Goal: Contribute content: Contribute content

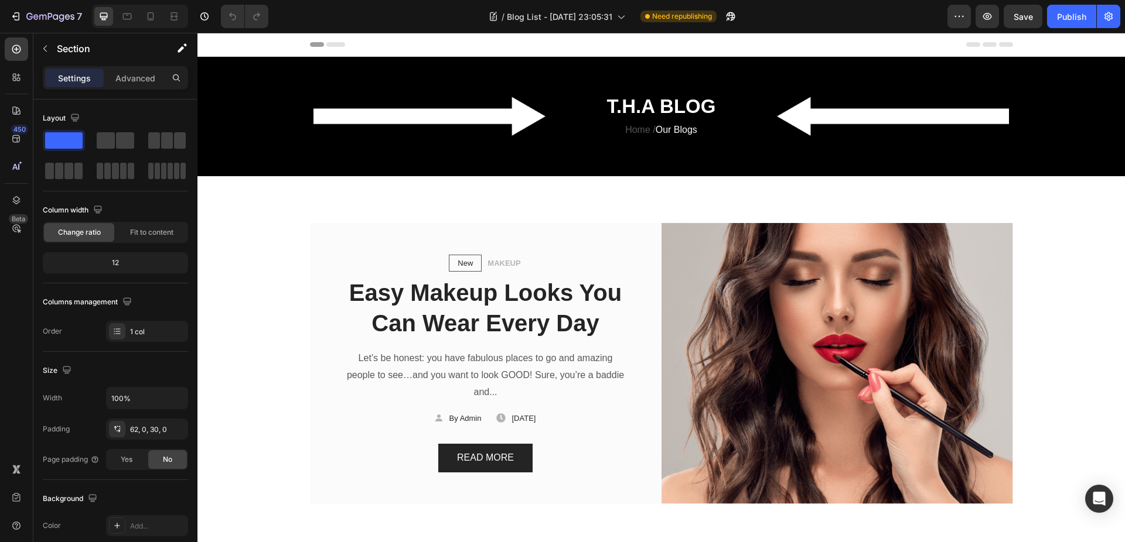
drag, startPoint x: 197, startPoint y: 33, endPoint x: 672, endPoint y: 78, distance: 477.2
click at [672, 78] on div "T.H.A BLOG Heading Home / Our Blogs Text block Row Section 1" at bounding box center [660, 117] width 927 height 120
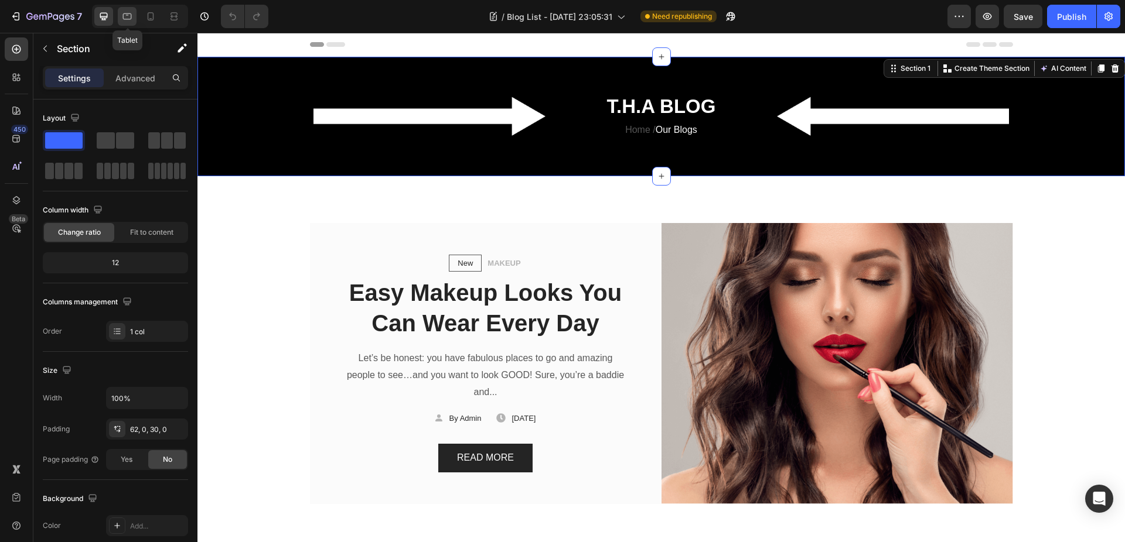
click at [124, 15] on icon at bounding box center [127, 17] width 12 height 12
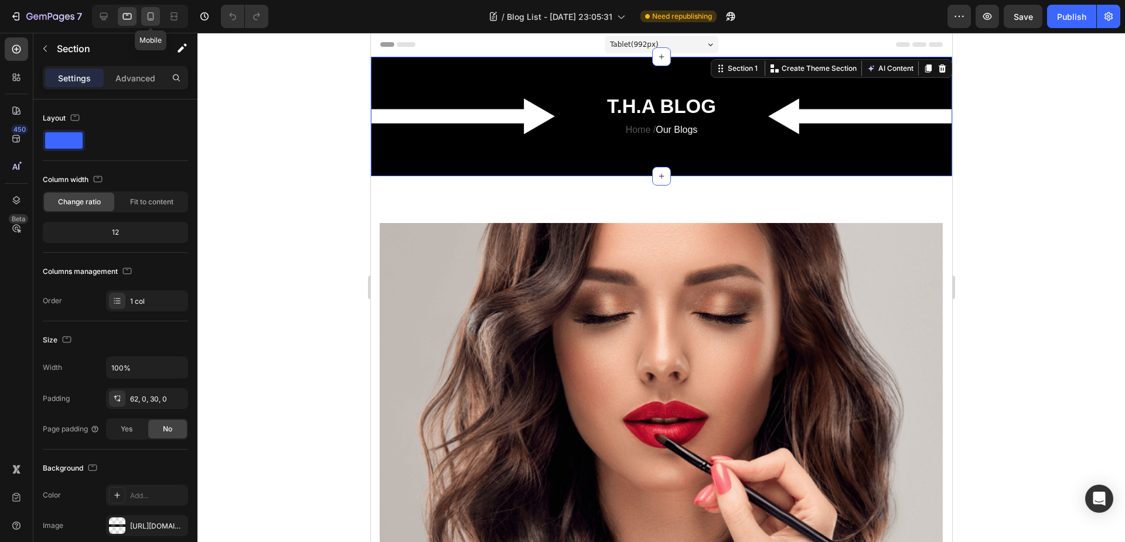
click at [147, 15] on icon at bounding box center [151, 17] width 12 height 12
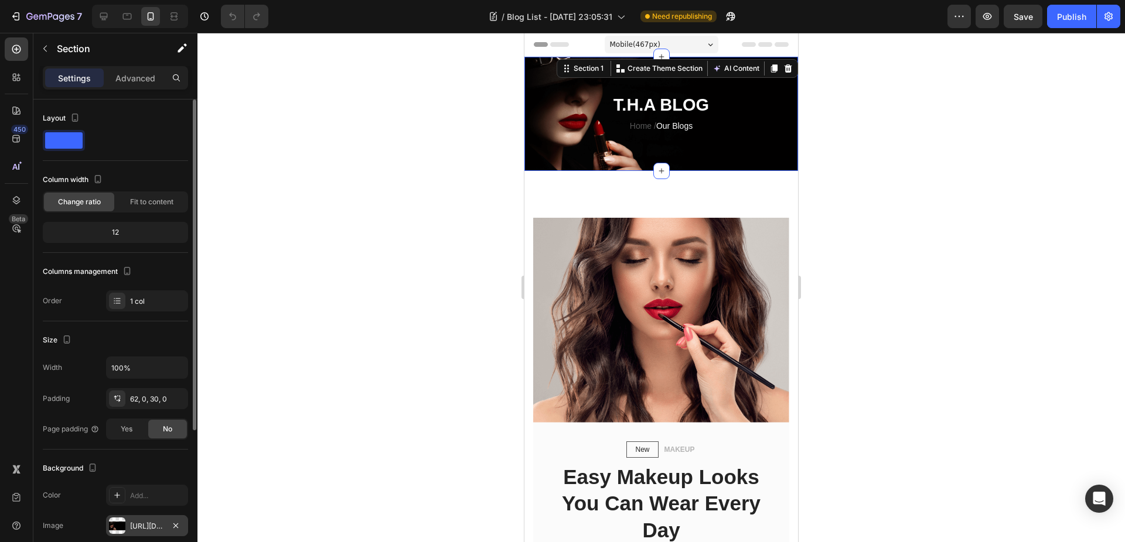
click at [152, 530] on div "[URL][DOMAIN_NAME]" at bounding box center [147, 526] width 34 height 11
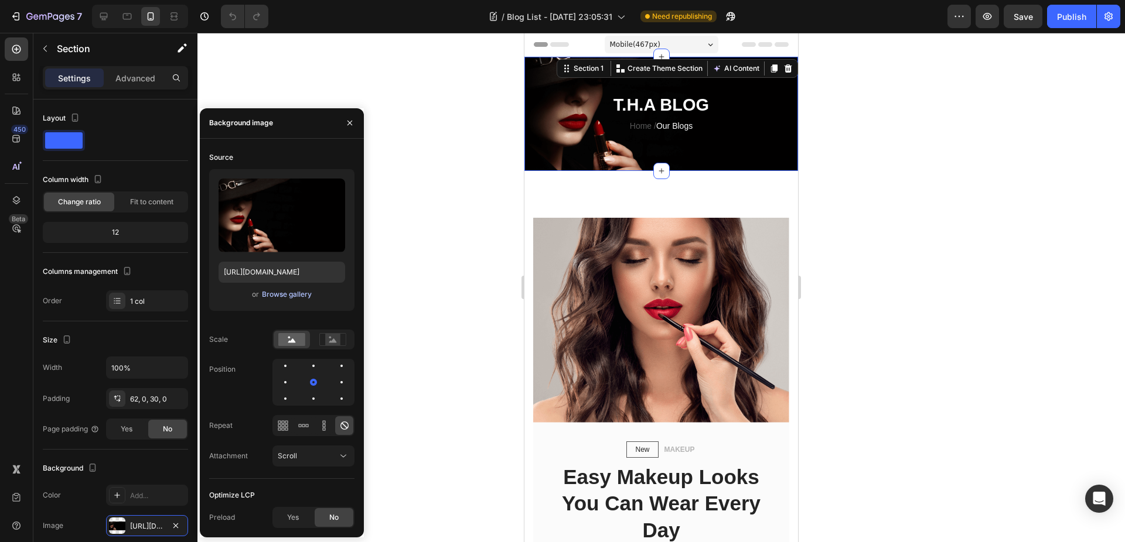
click at [295, 299] on div "Browse gallery" at bounding box center [287, 294] width 50 height 11
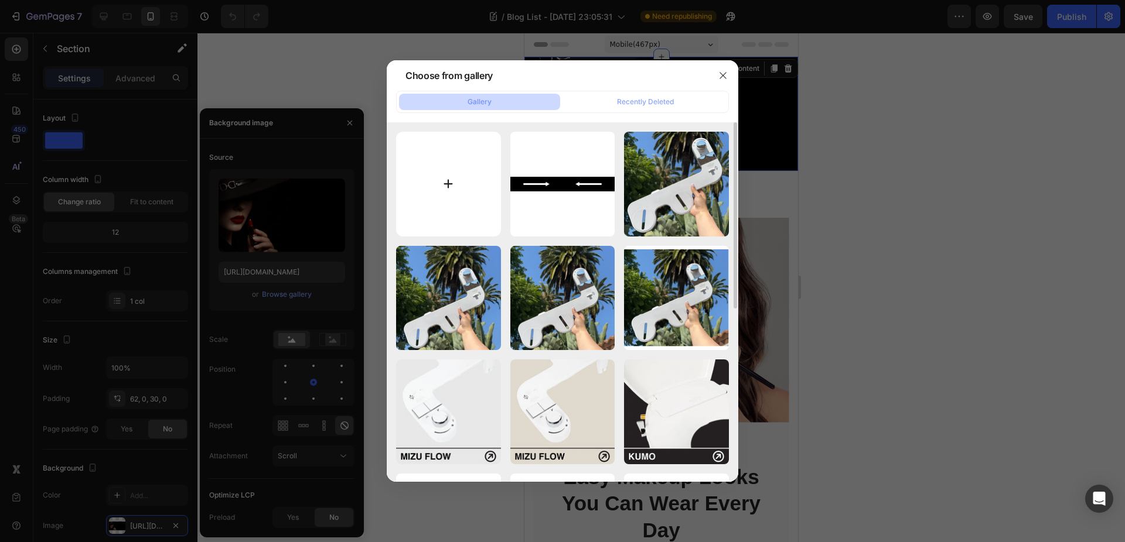
click at [428, 168] on input "file" at bounding box center [448, 184] width 105 height 105
type input "C:\fakepath\MOBILE-BLOG-HEADER.webp"
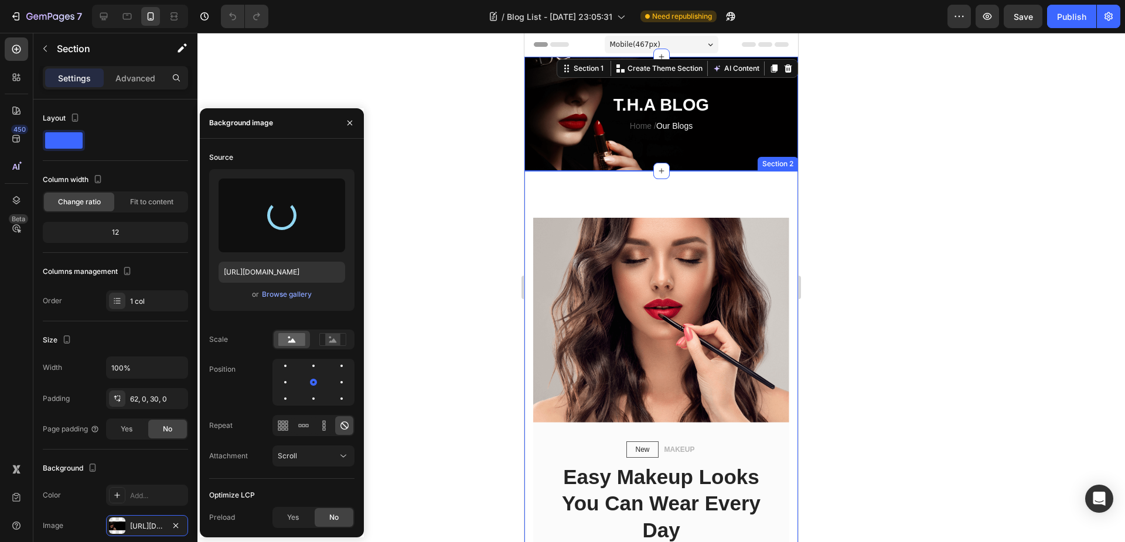
type input "[URL][DOMAIN_NAME]"
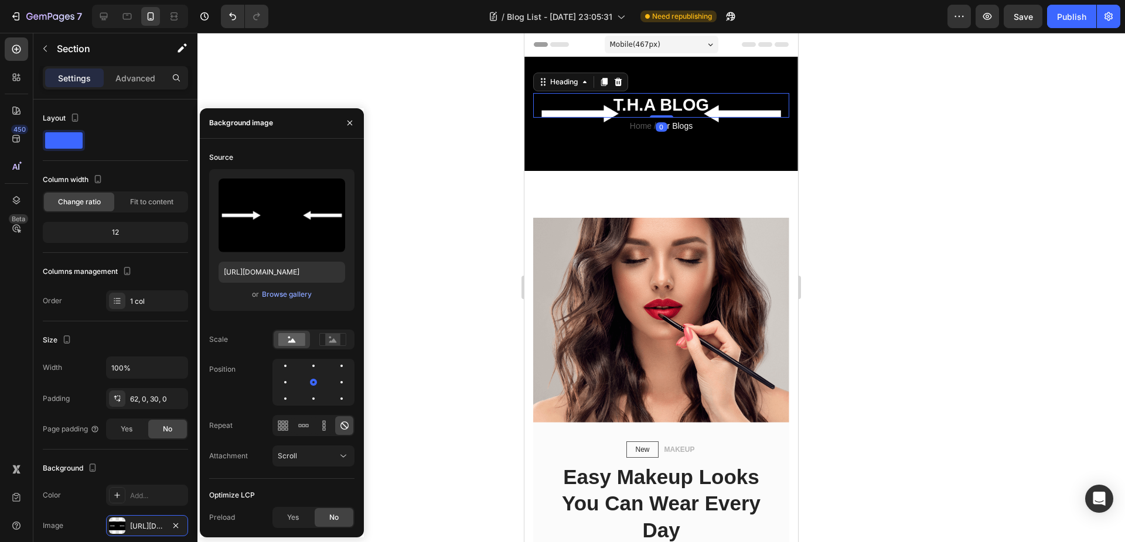
click at [657, 103] on h2 "T.H.A BLOG" at bounding box center [661, 105] width 256 height 25
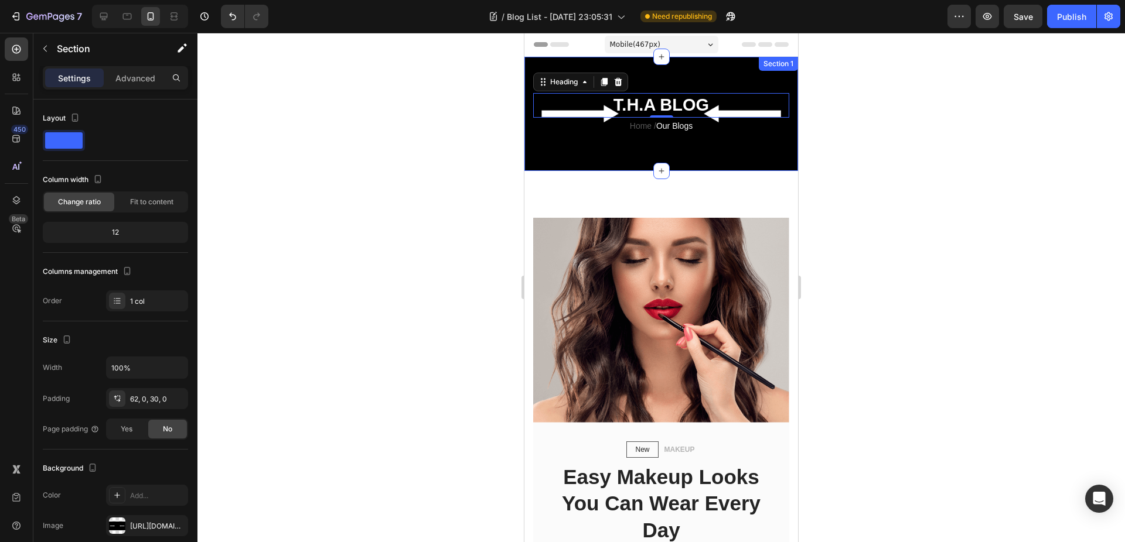
click at [707, 74] on div "T.H.A BLOG Heading 0 Home / Our Blogs Text block Row Section 1" at bounding box center [661, 114] width 274 height 114
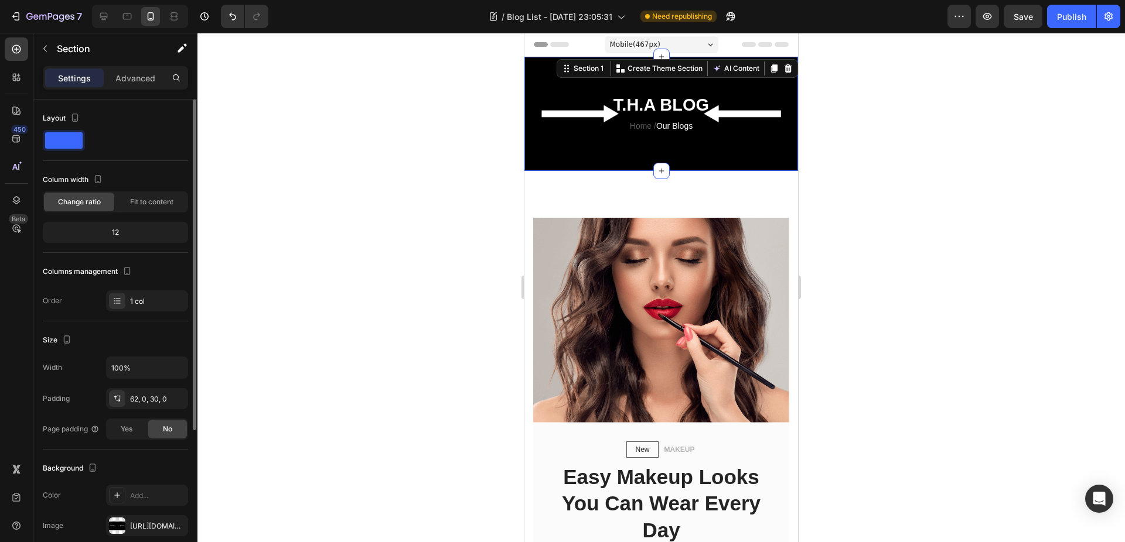
scroll to position [100, 0]
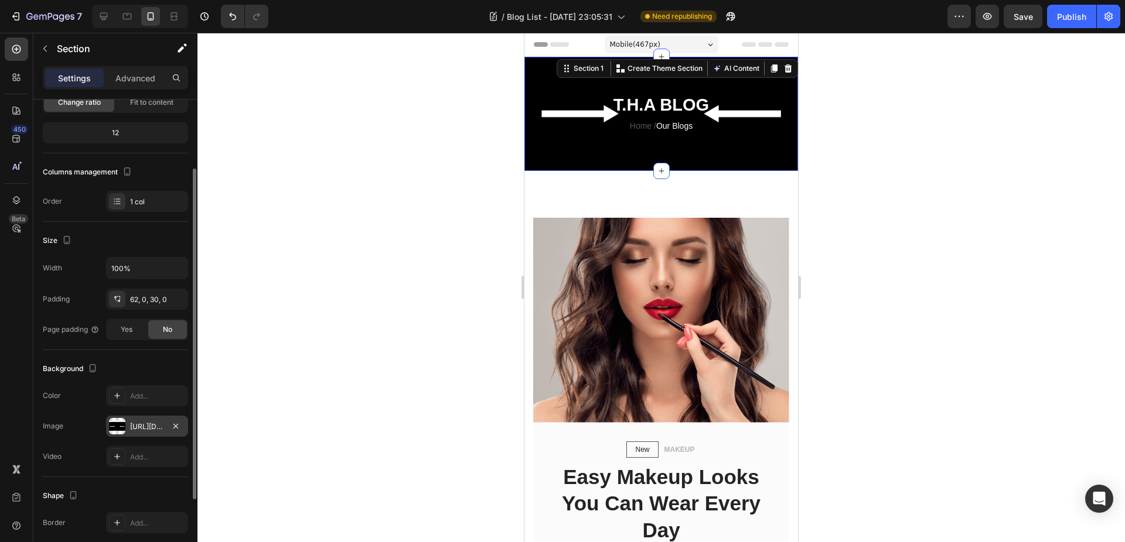
click at [122, 426] on div at bounding box center [117, 426] width 16 height 16
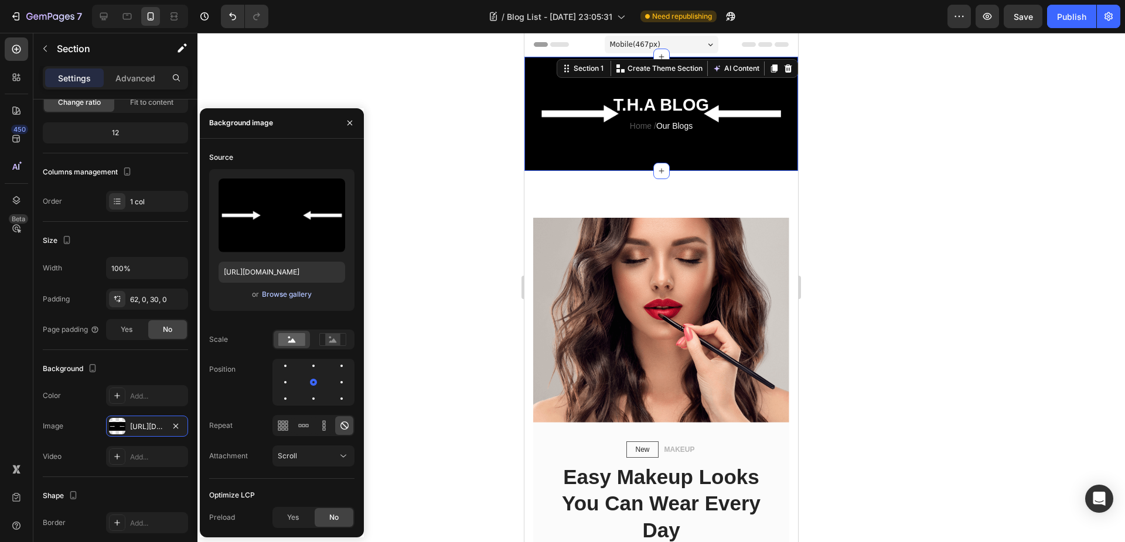
click at [288, 296] on div "Browse gallery" at bounding box center [287, 294] width 50 height 11
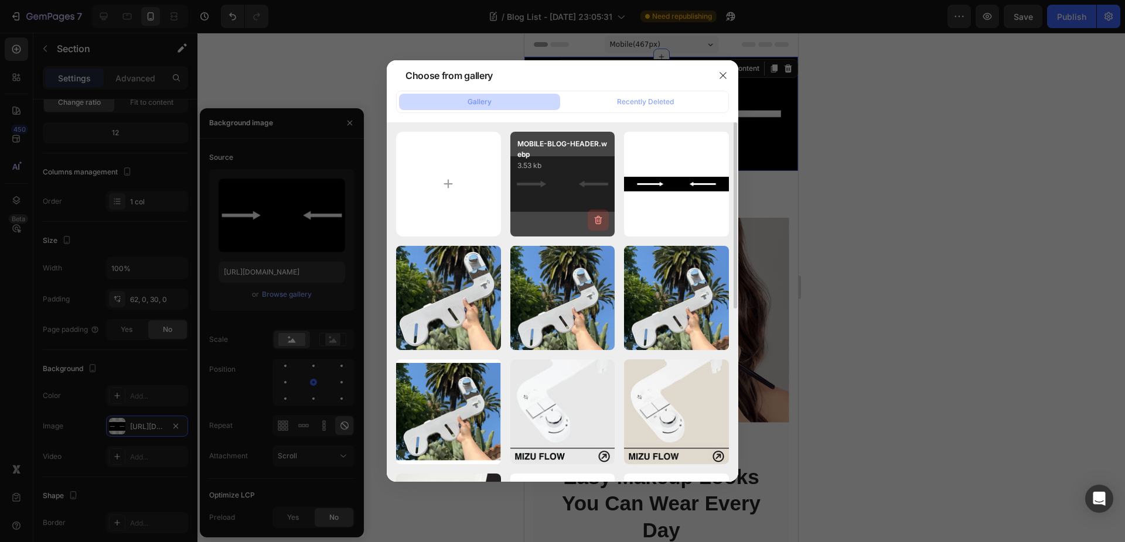
click at [595, 222] on icon "button" at bounding box center [598, 220] width 12 height 12
click at [592, 220] on div "Delete" at bounding box center [592, 222] width 22 height 11
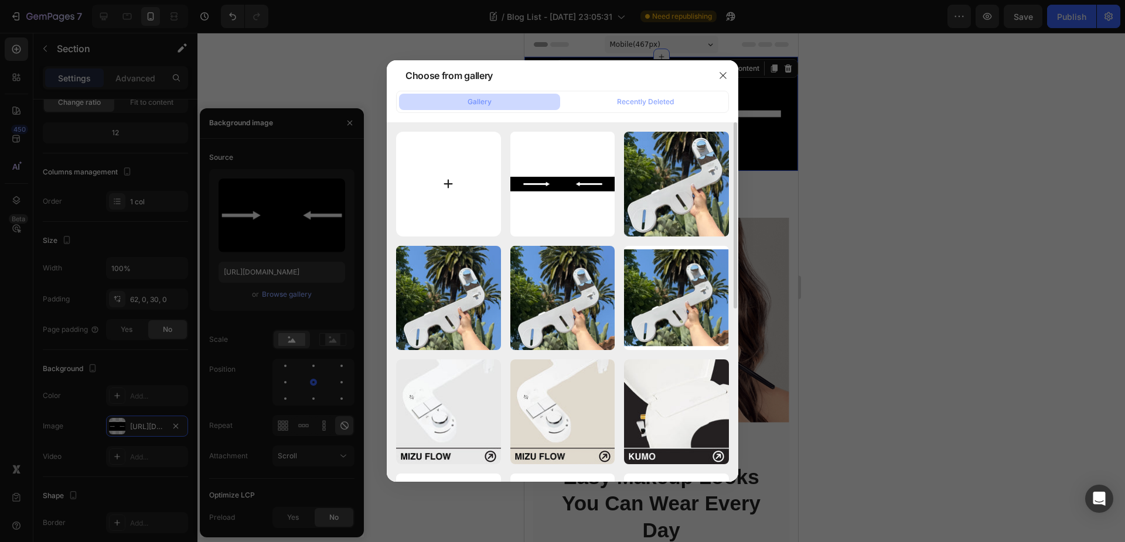
click at [418, 189] on input "file" at bounding box center [448, 184] width 105 height 105
type input "C:\fakepath\MOBILE-BLOG-HERO.webp"
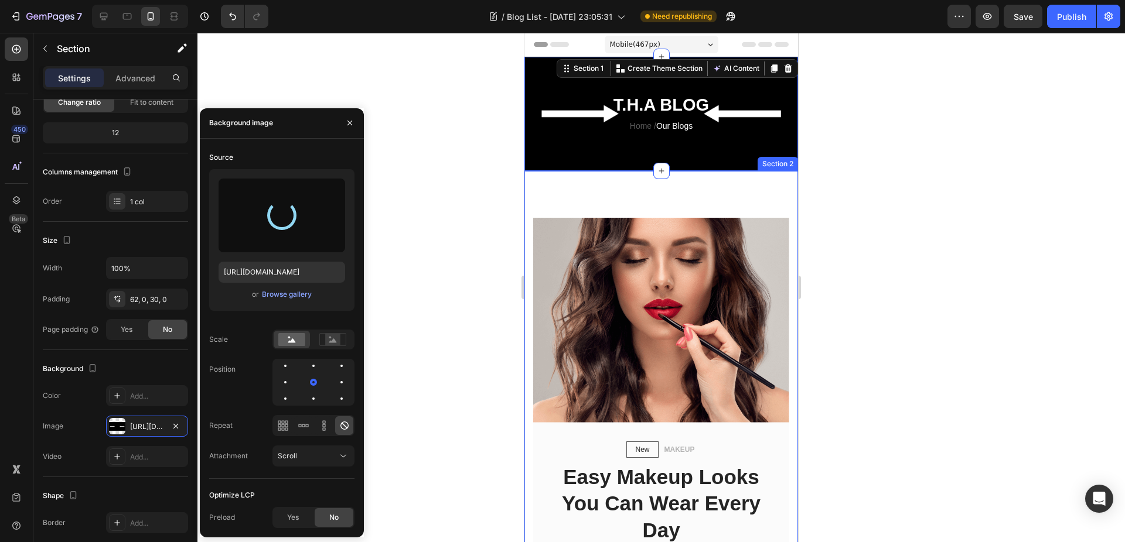
type input "[URL][DOMAIN_NAME]"
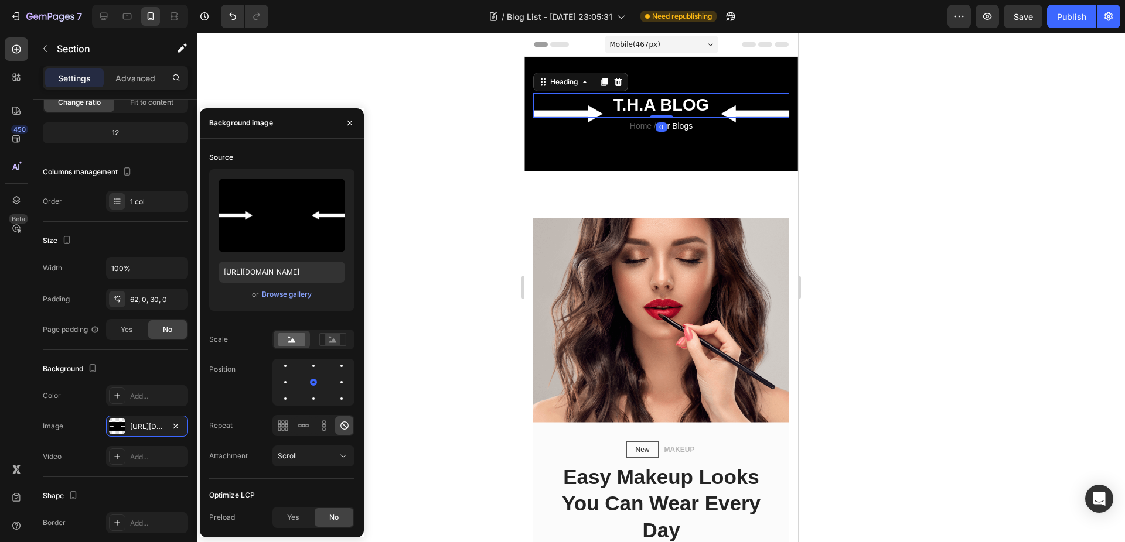
click at [669, 107] on h2 "T.H.A BLOG" at bounding box center [661, 105] width 256 height 25
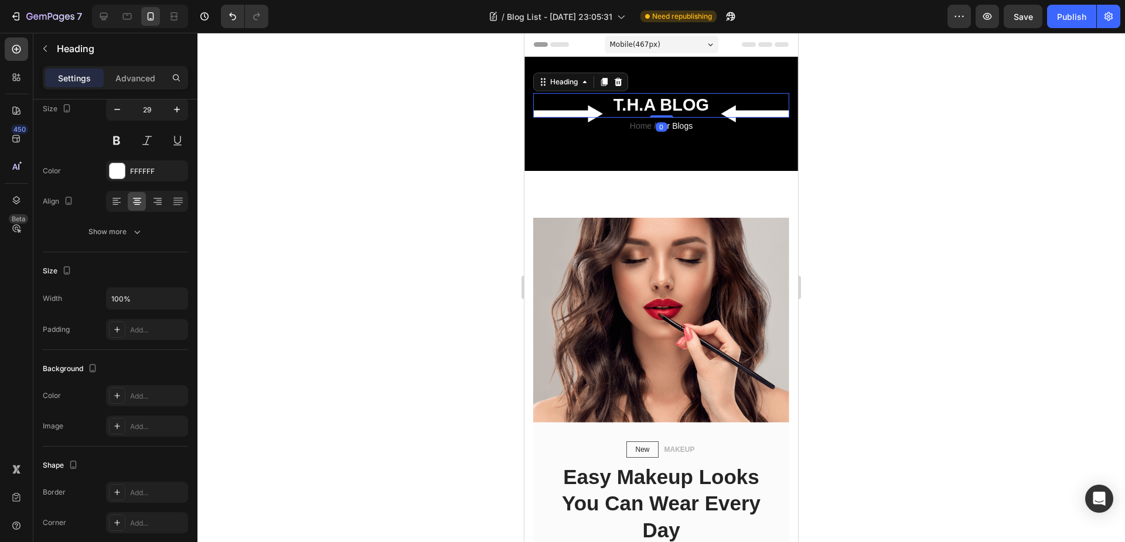
scroll to position [0, 0]
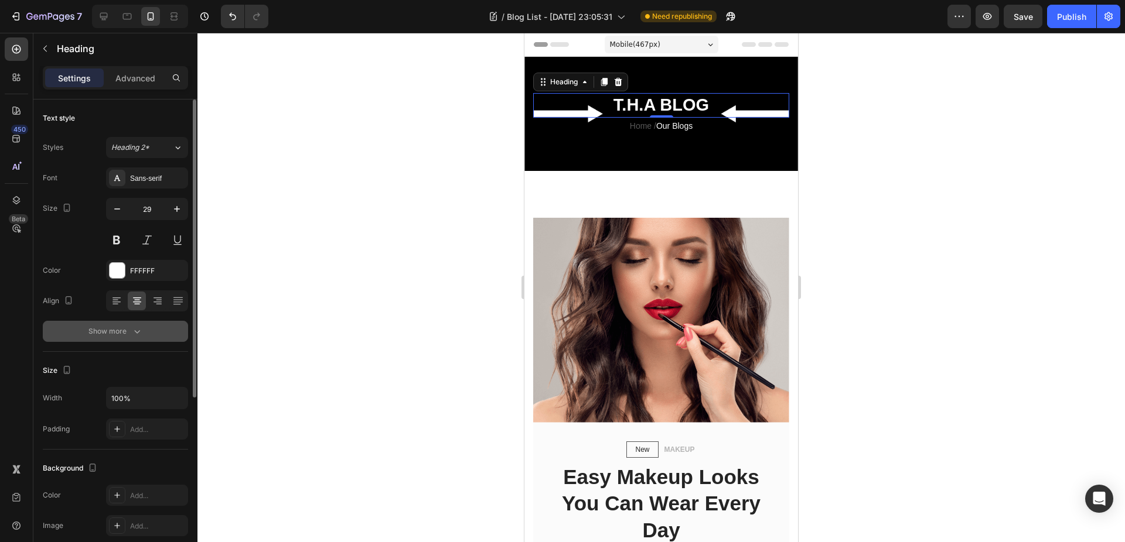
click at [115, 331] on div "Show more" at bounding box center [115, 332] width 54 height 12
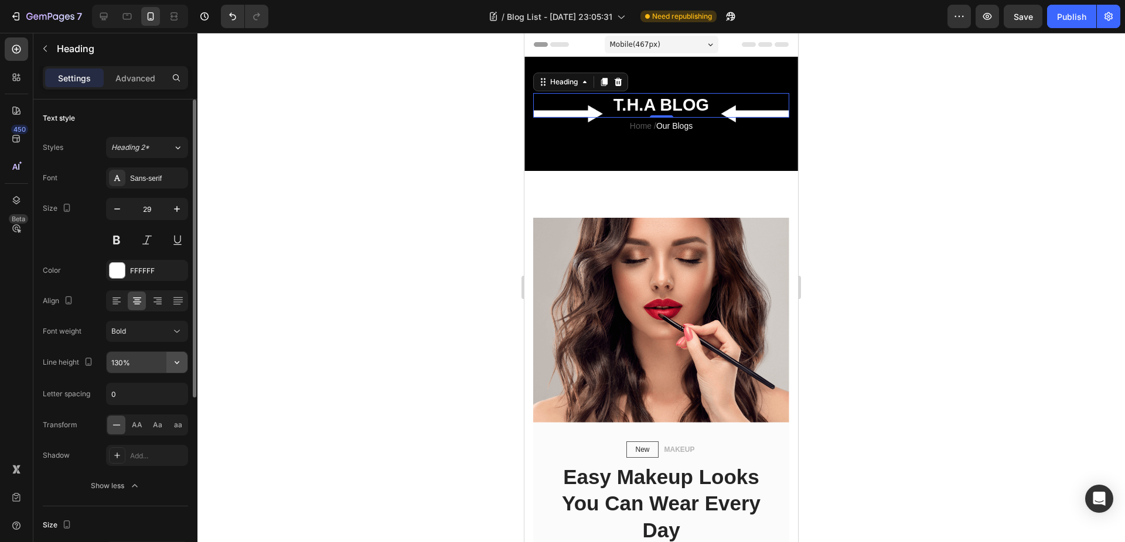
click at [179, 366] on icon "button" at bounding box center [177, 363] width 12 height 12
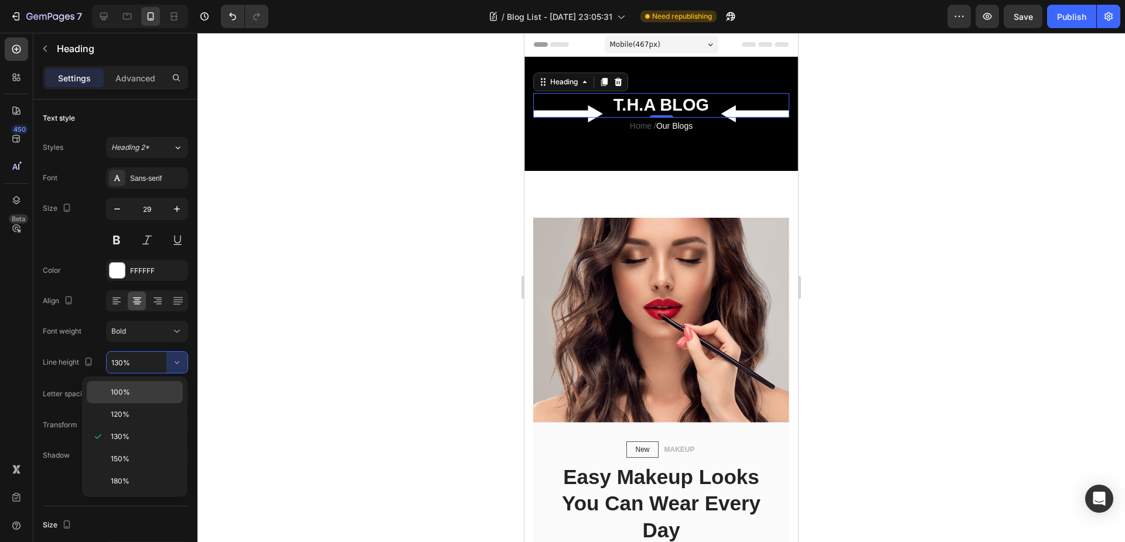
click at [138, 397] on p "100%" at bounding box center [144, 392] width 67 height 11
type input "100%"
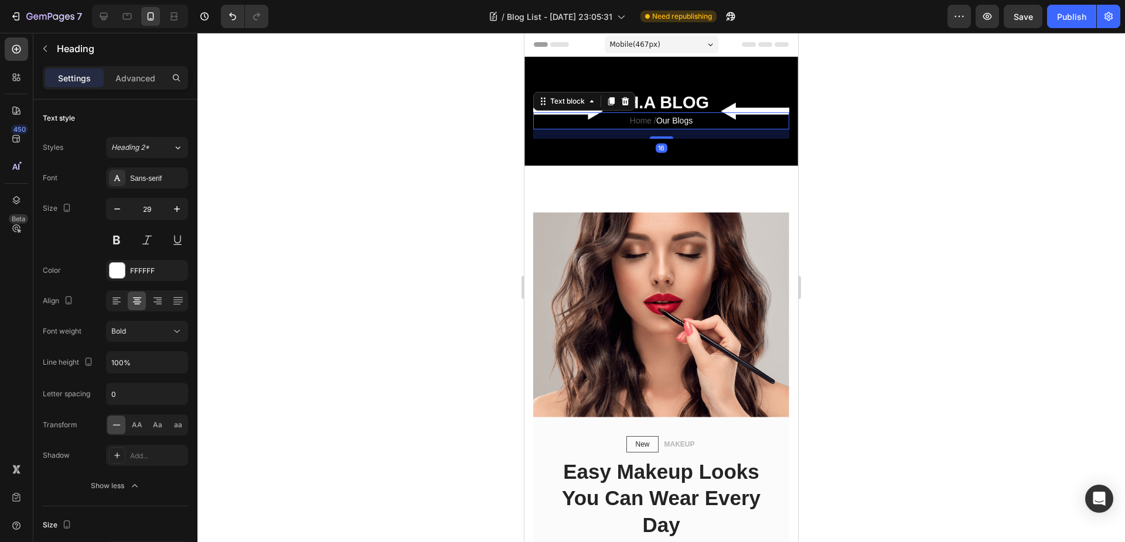
click at [701, 118] on p "Home / Our Blogs" at bounding box center [661, 121] width 254 height 15
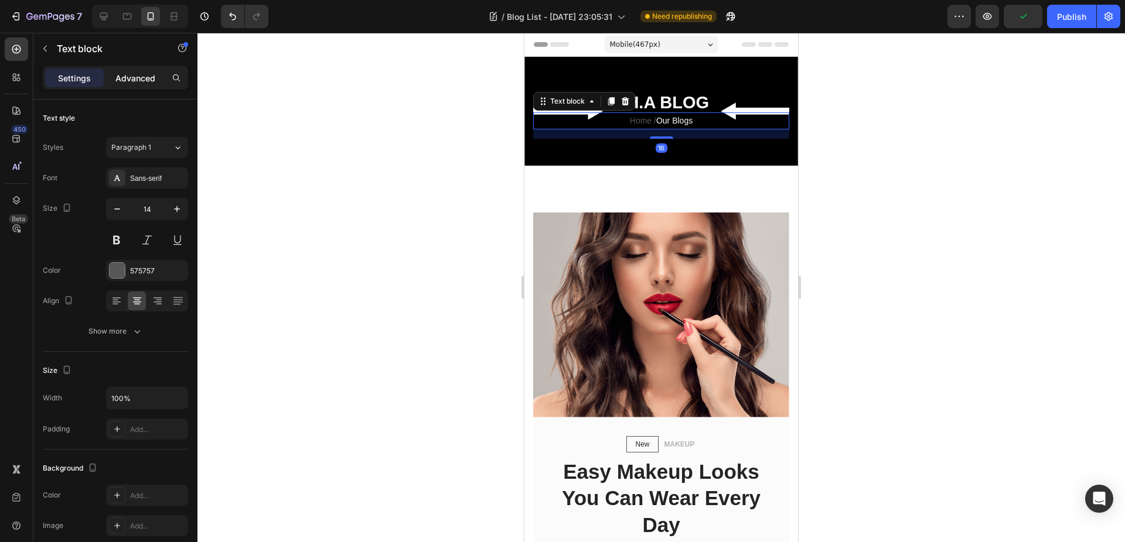
click at [138, 78] on p "Advanced" at bounding box center [135, 78] width 40 height 12
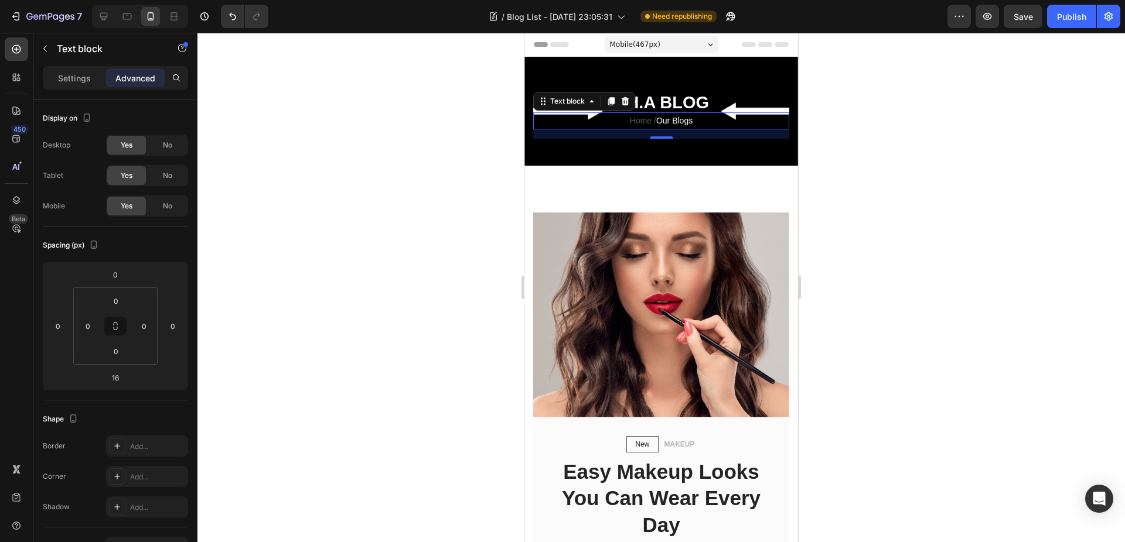
click at [365, 201] on div at bounding box center [660, 288] width 927 height 510
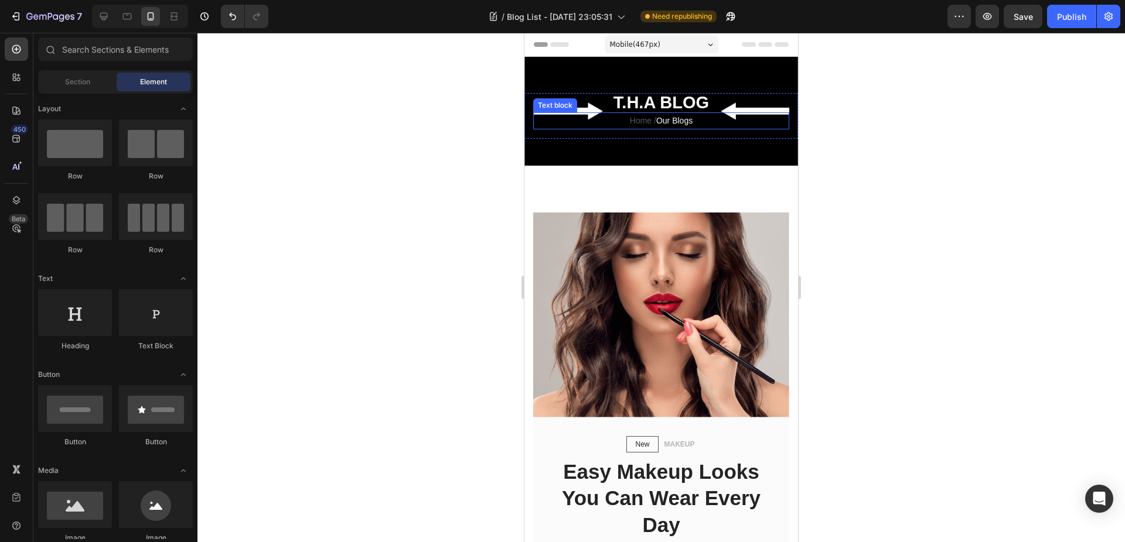
click at [592, 124] on p "Home / Our Blogs" at bounding box center [661, 121] width 254 height 15
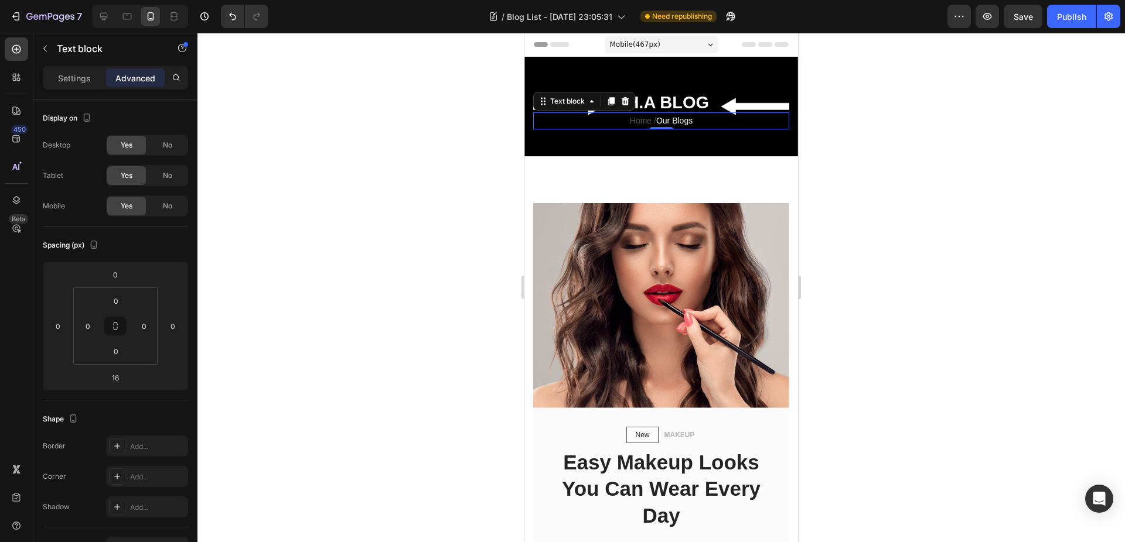
drag, startPoint x: 650, startPoint y: 138, endPoint x: 647, endPoint y: 115, distance: 22.5
click at [647, 115] on div "Home / Our Blogs Text block 0" at bounding box center [661, 120] width 256 height 17
type input "0"
click at [906, 103] on div at bounding box center [660, 288] width 927 height 510
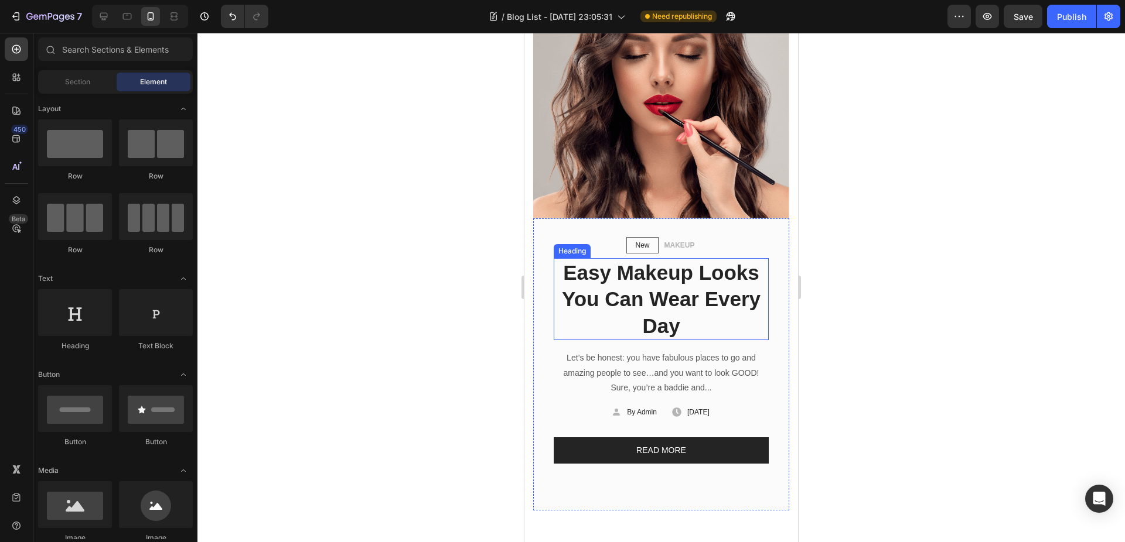
scroll to position [182, 0]
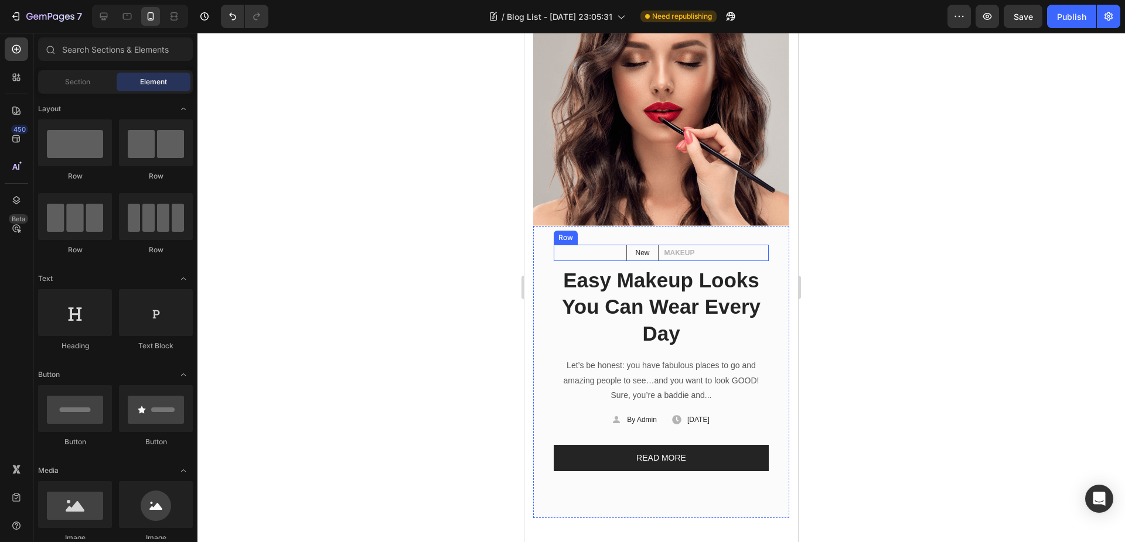
click at [588, 245] on div "New Text block Row MAKEUP Text block Row" at bounding box center [661, 253] width 215 height 16
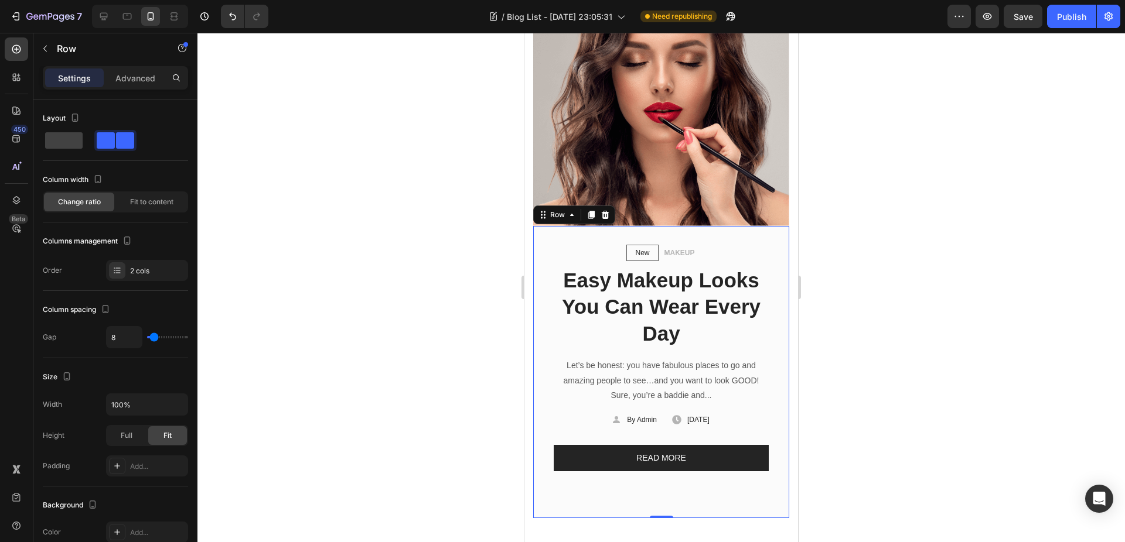
click at [543, 234] on div "New Text block Row MAKEUP Text block Row Easy Makeup Looks You Can Wear Every D…" at bounding box center [661, 372] width 256 height 292
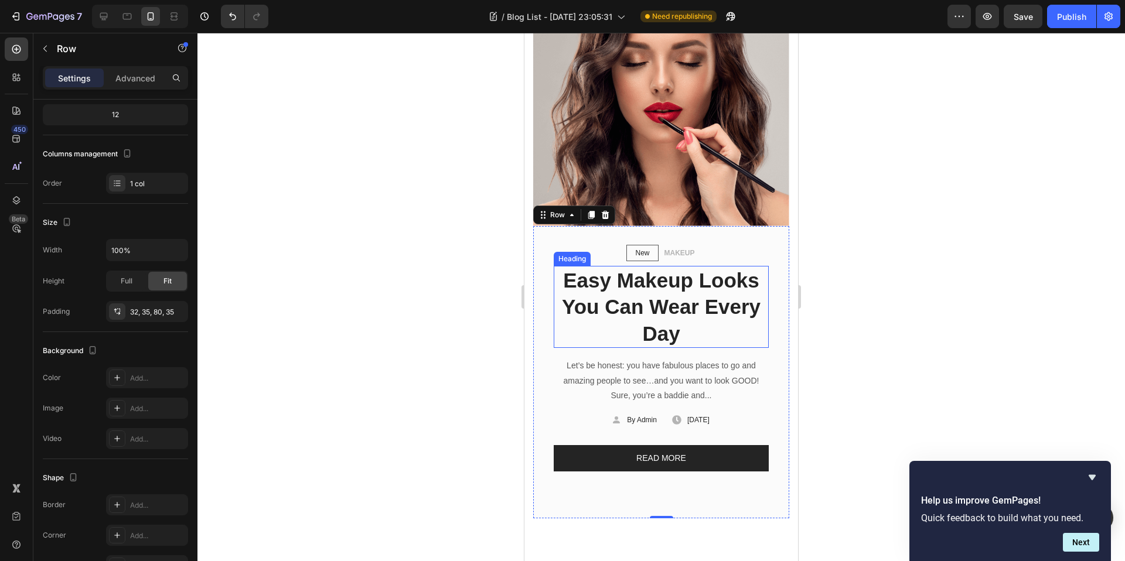
scroll to position [0, 0]
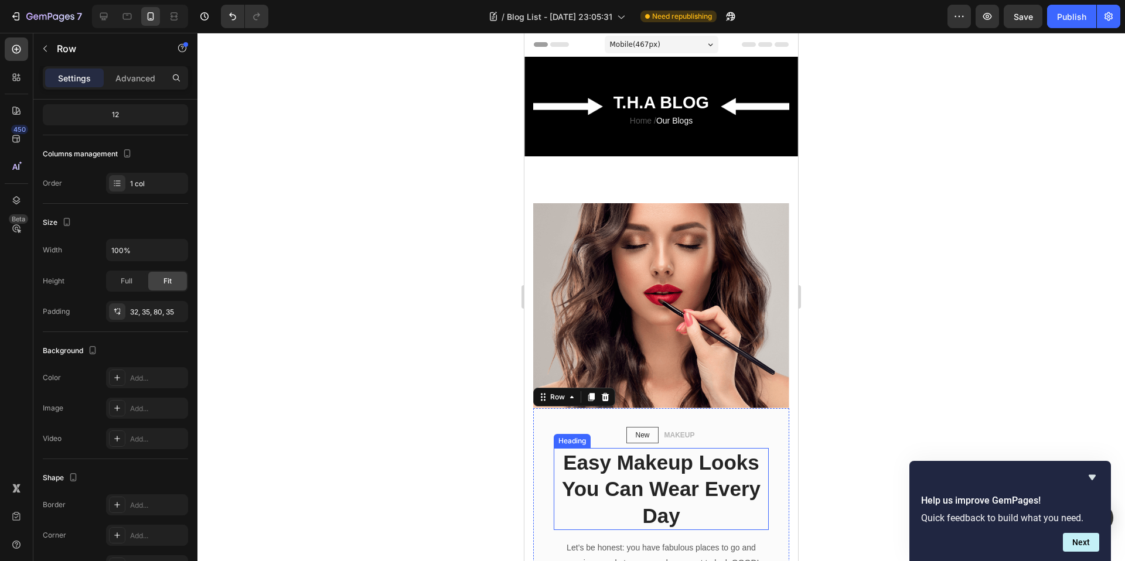
click at [638, 468] on p "Easy Makeup Looks You Can Wear Every Day" at bounding box center [661, 489] width 213 height 80
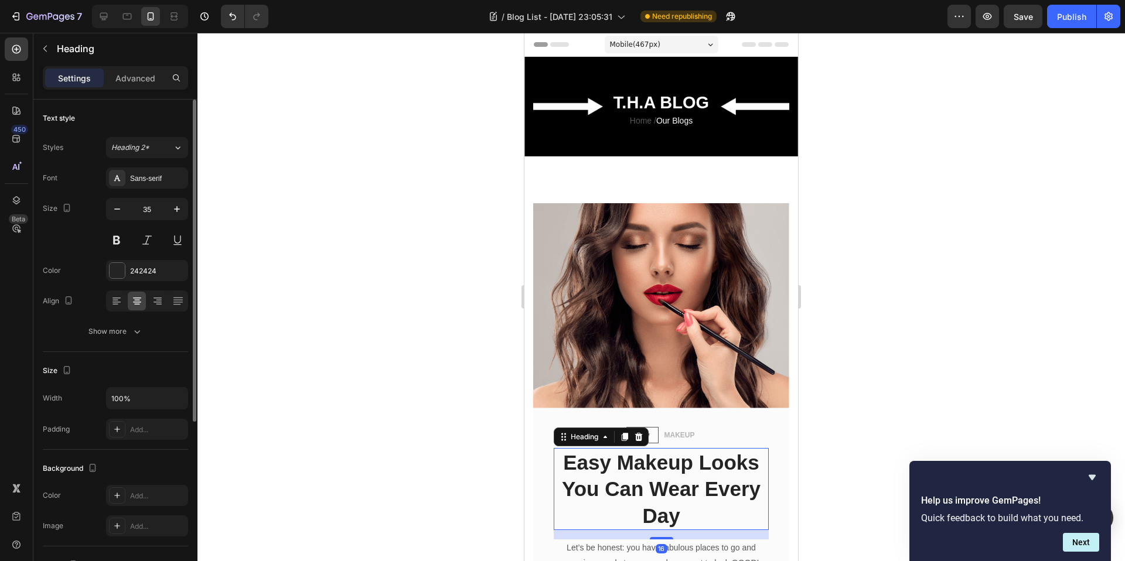
click at [638, 468] on p "Easy Makeup Looks You Can Wear Every Day" at bounding box center [661, 489] width 213 height 80
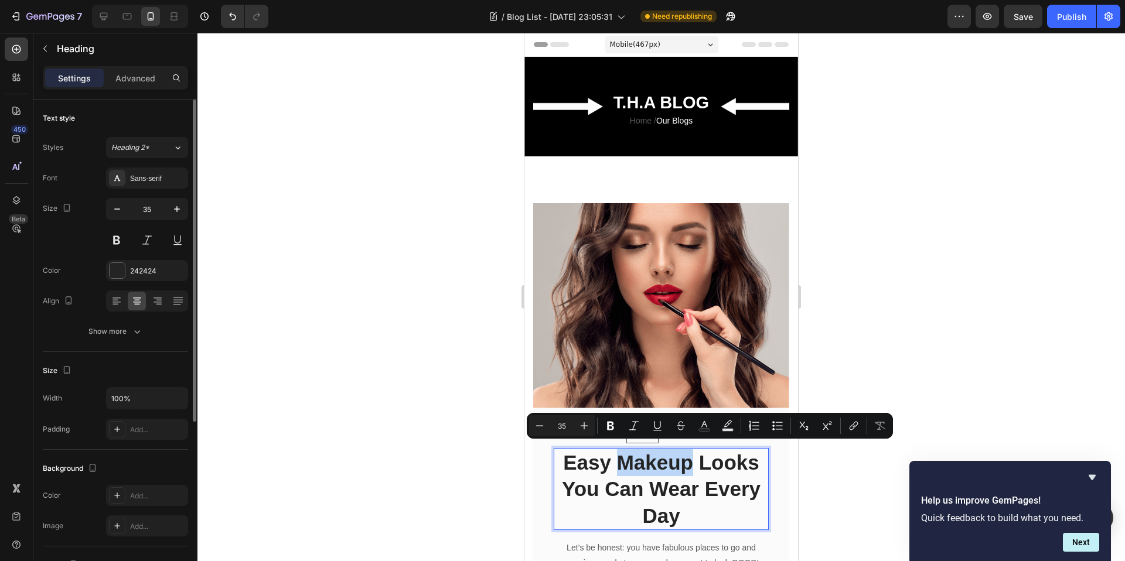
click at [638, 468] on p "Easy Makeup Looks You Can Wear Every Day" at bounding box center [661, 489] width 213 height 80
click at [632, 461] on p "Easy Makeup Looks You Can Wear Every Day" at bounding box center [661, 489] width 213 height 80
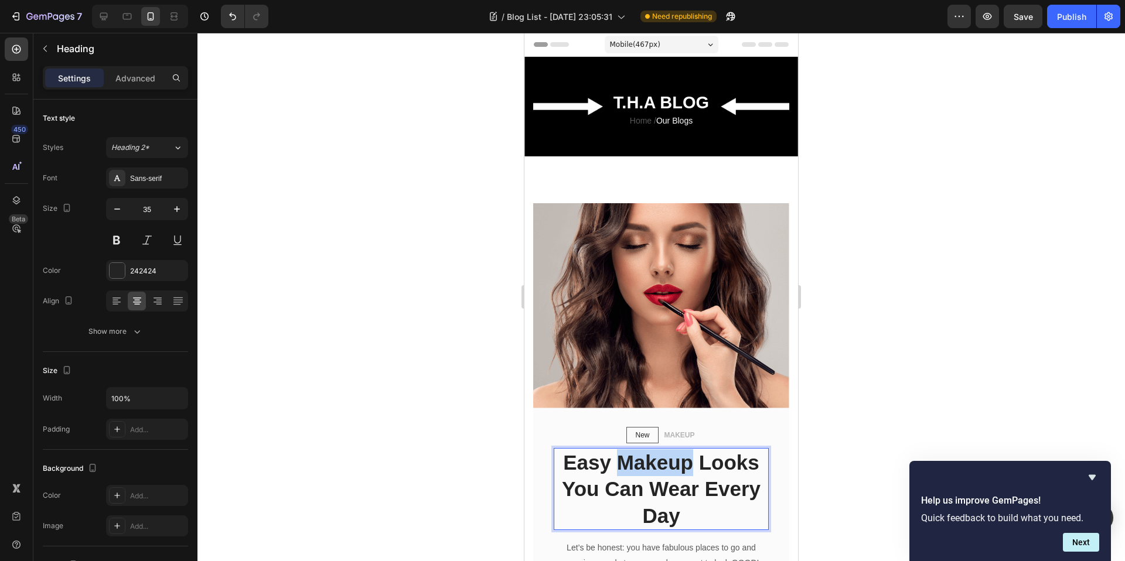
click at [632, 461] on p "Easy Makeup Looks You Can Wear Every Day" at bounding box center [661, 489] width 213 height 80
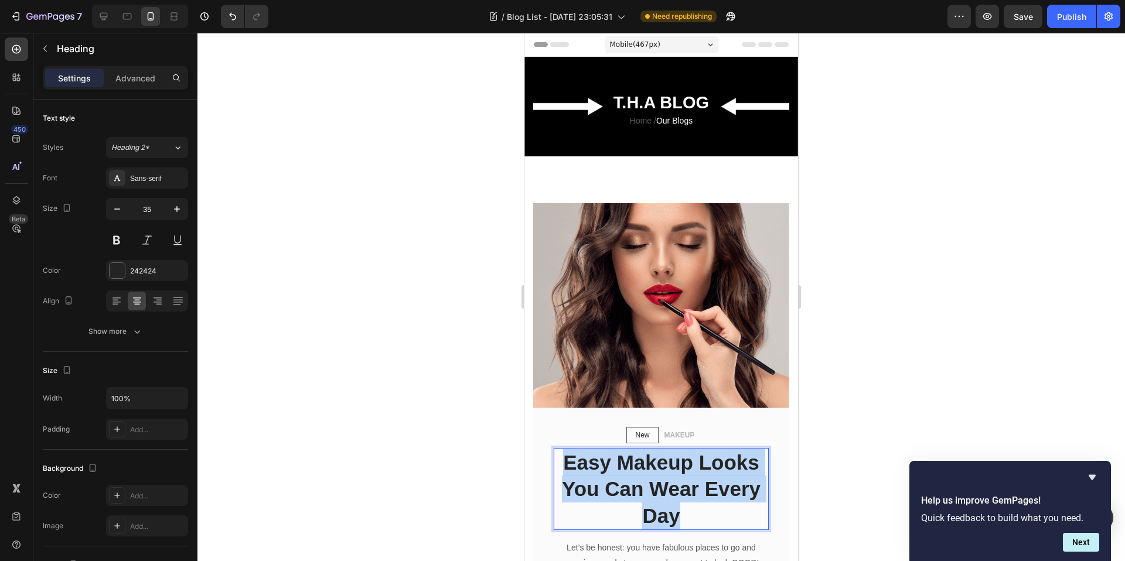
click at [632, 461] on p "Easy Makeup Looks You Can Wear Every Day" at bounding box center [661, 489] width 213 height 80
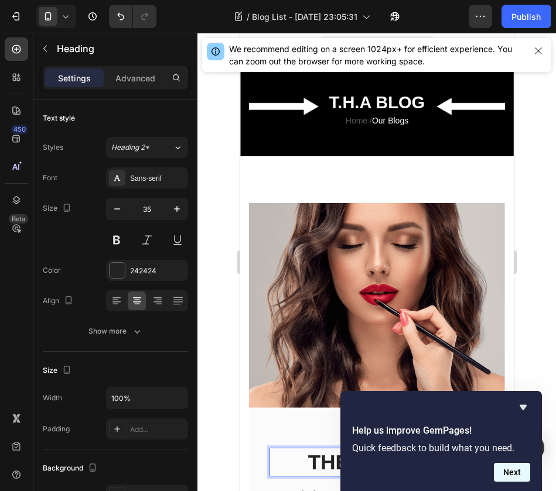
click at [508, 469] on button "Next" at bounding box center [512, 472] width 36 height 19
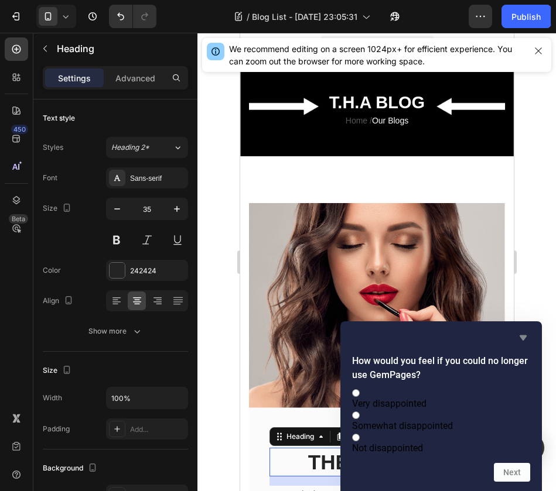
click at [520, 331] on icon "Hide survey" at bounding box center [523, 338] width 14 height 14
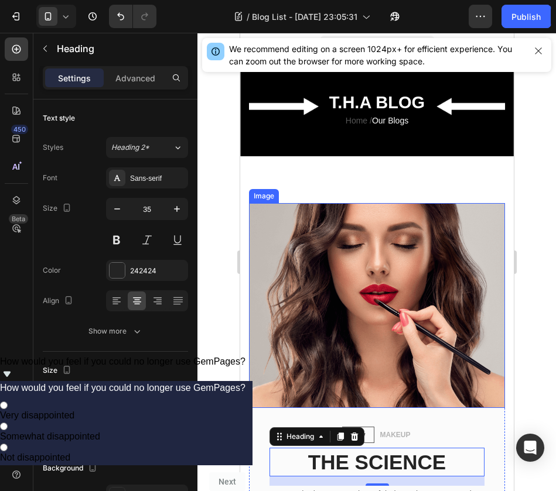
scroll to position [183, 0]
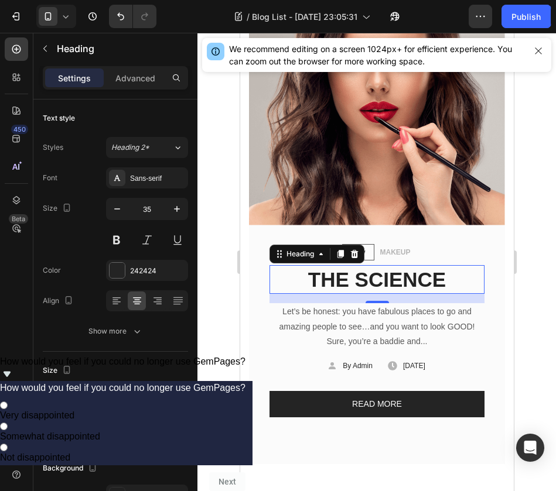
click at [437, 274] on p "THE SCIENCE" at bounding box center [376, 280] width 213 height 27
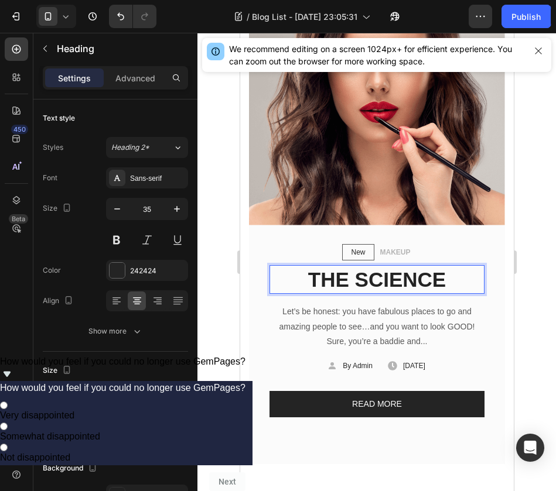
click at [437, 274] on p "THE SCIENCE" at bounding box center [376, 280] width 213 height 27
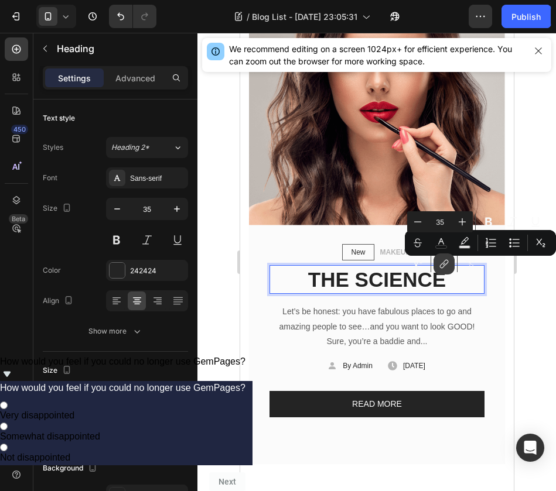
click at [443, 274] on button "link" at bounding box center [443, 264] width 21 height 21
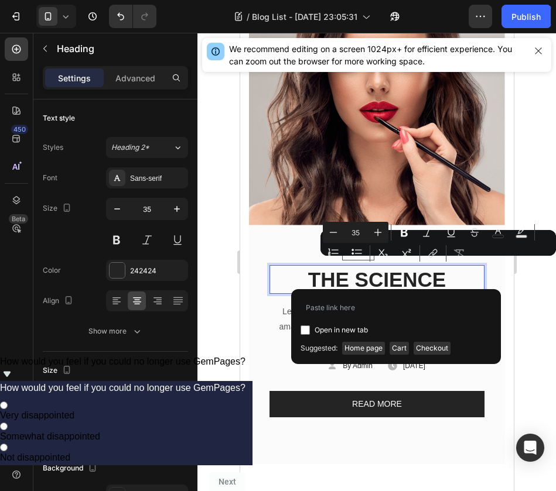
click at [436, 274] on p "THE SCIENCE" at bounding box center [376, 280] width 213 height 27
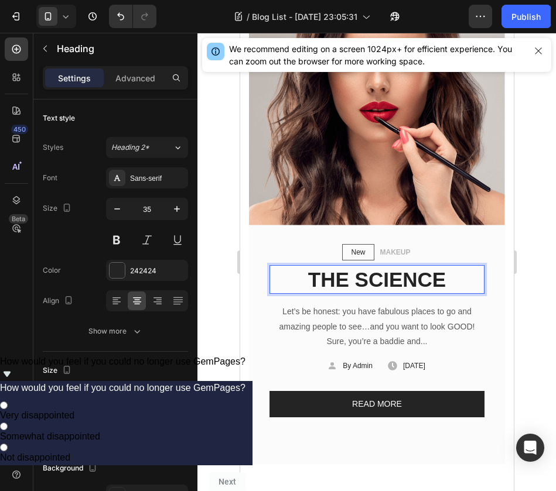
click at [436, 272] on p "THE SCIENCE" at bounding box center [376, 280] width 213 height 27
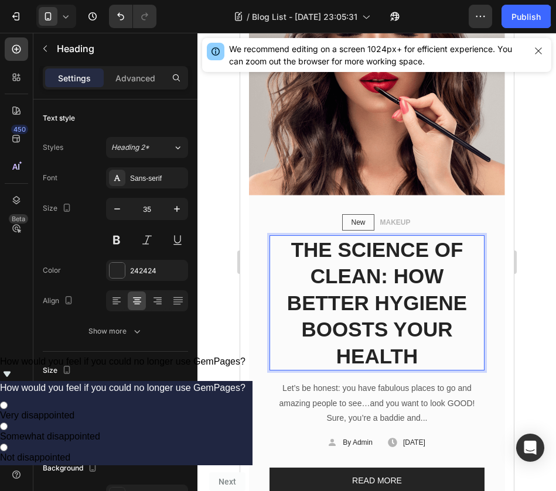
scroll to position [388, 0]
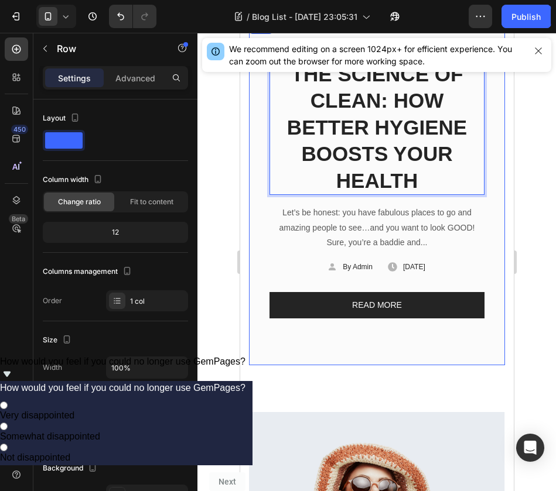
click at [491, 173] on div "New Text block Row MAKEUP Text block Row THE SCIENCE OF CLEAN: HOW BETTER HYGIE…" at bounding box center [376, 193] width 256 height 346
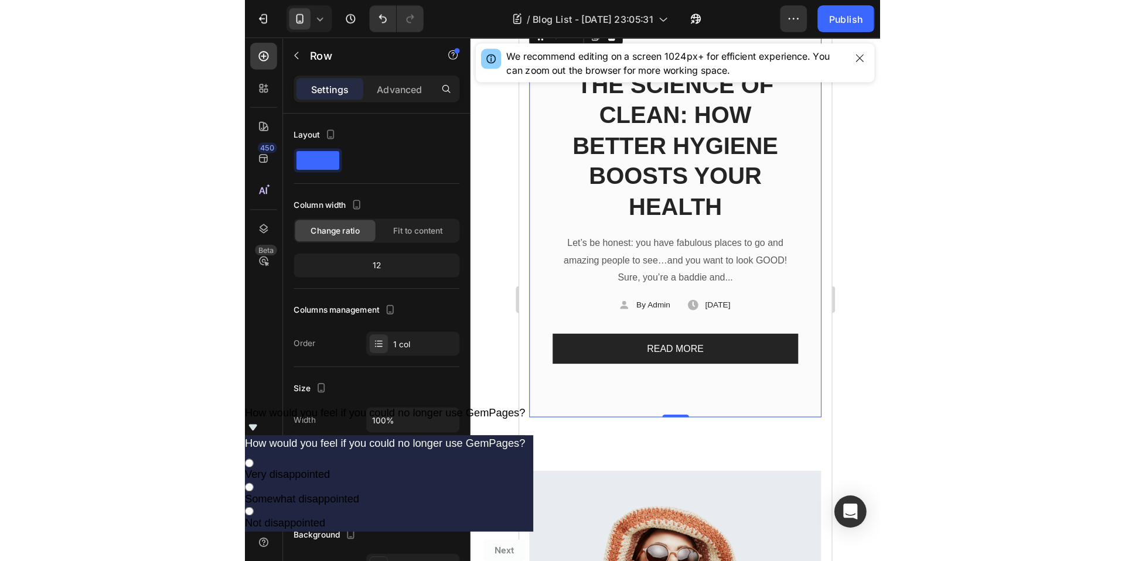
scroll to position [122, 0]
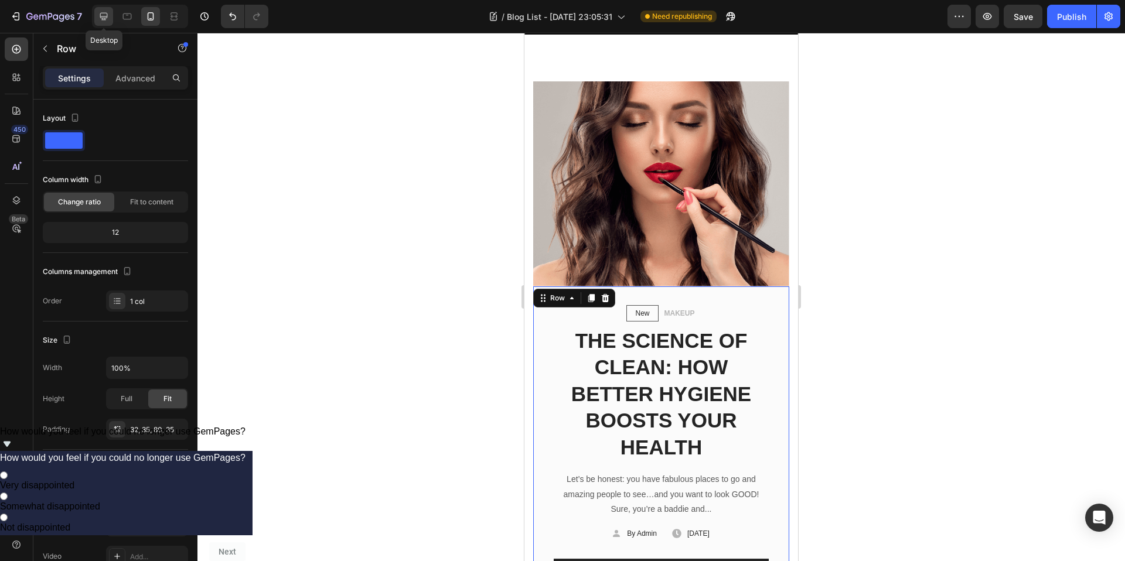
click at [111, 15] on div at bounding box center [103, 16] width 19 height 19
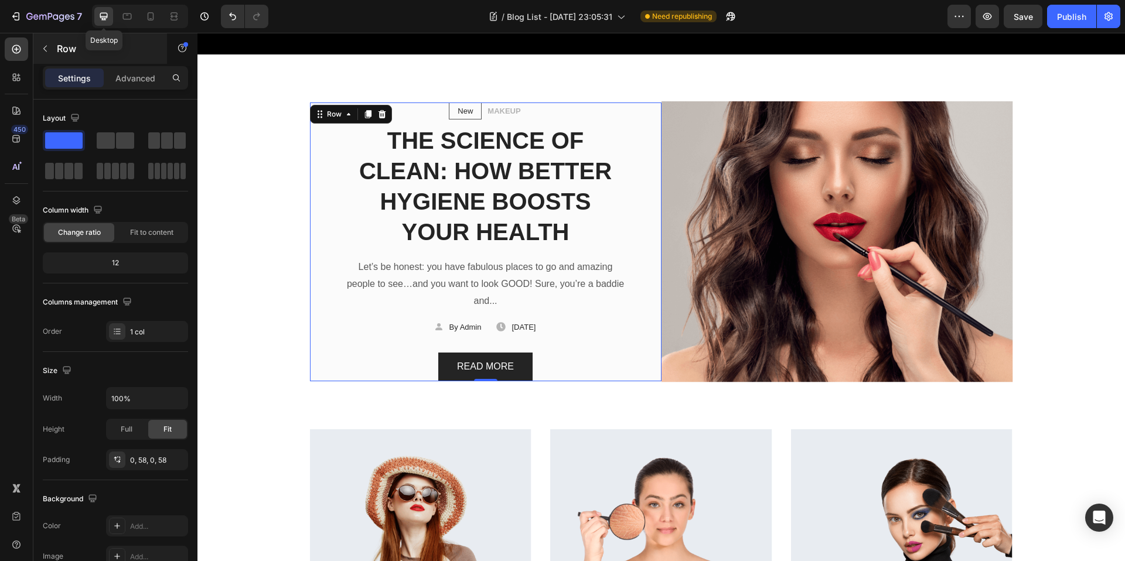
scroll to position [150, 0]
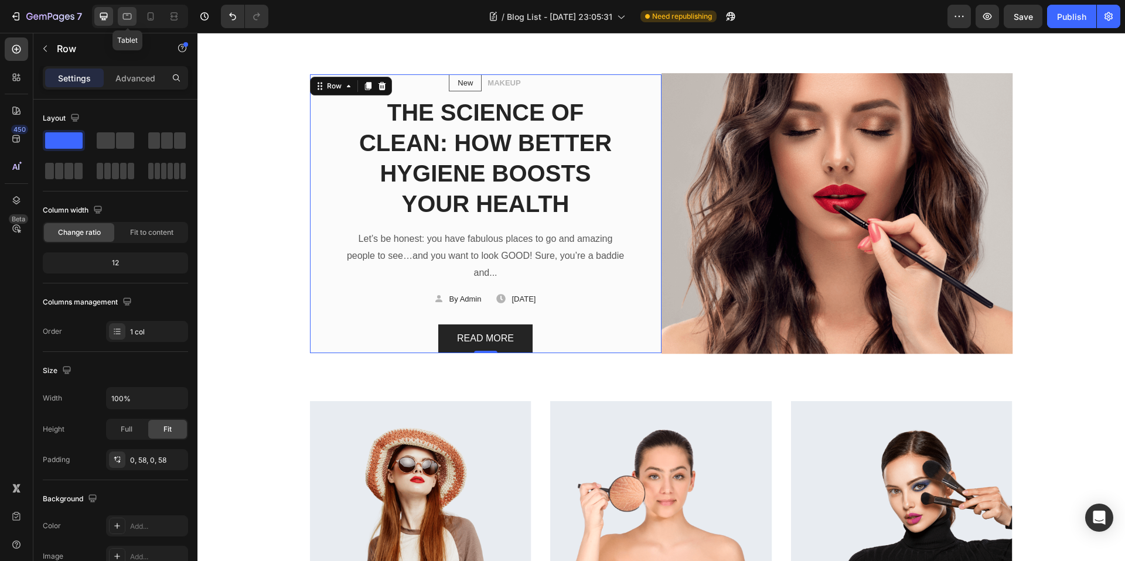
click at [123, 18] on icon at bounding box center [127, 16] width 9 height 6
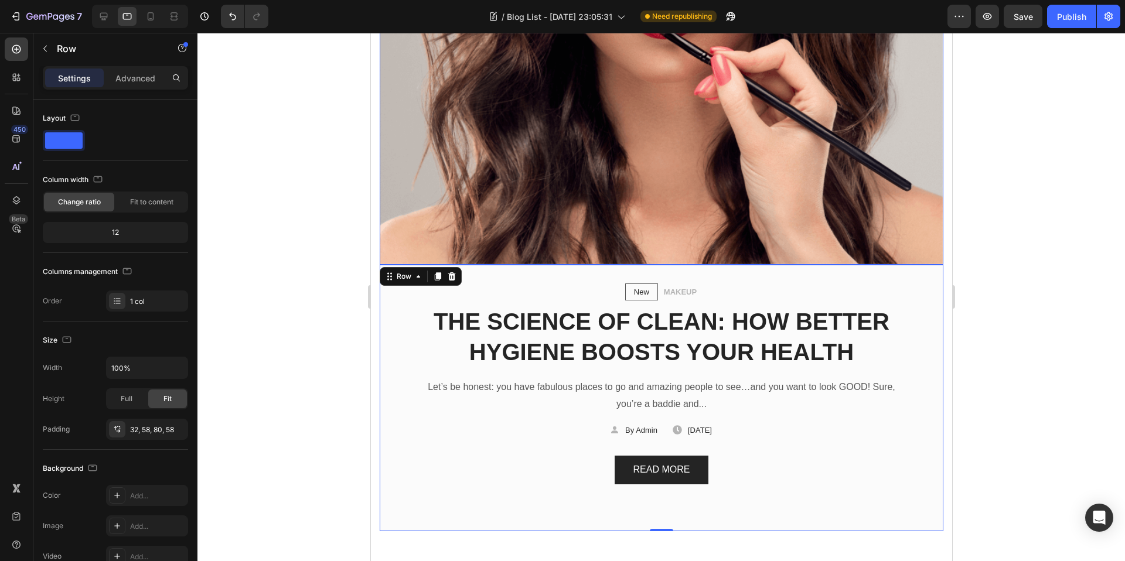
scroll to position [177, 0]
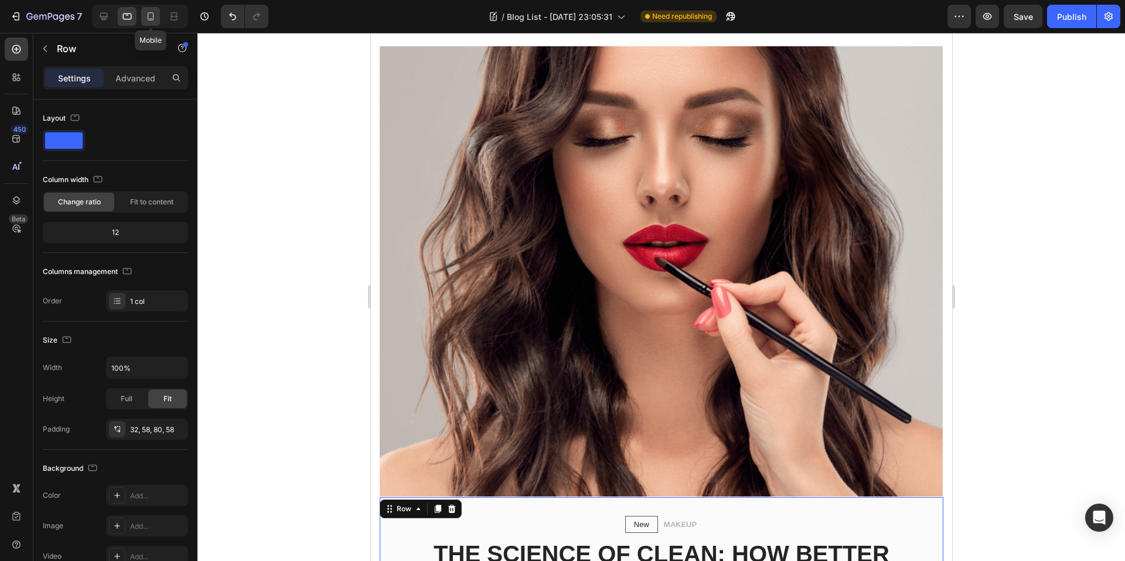
click at [149, 19] on icon at bounding box center [151, 17] width 12 height 12
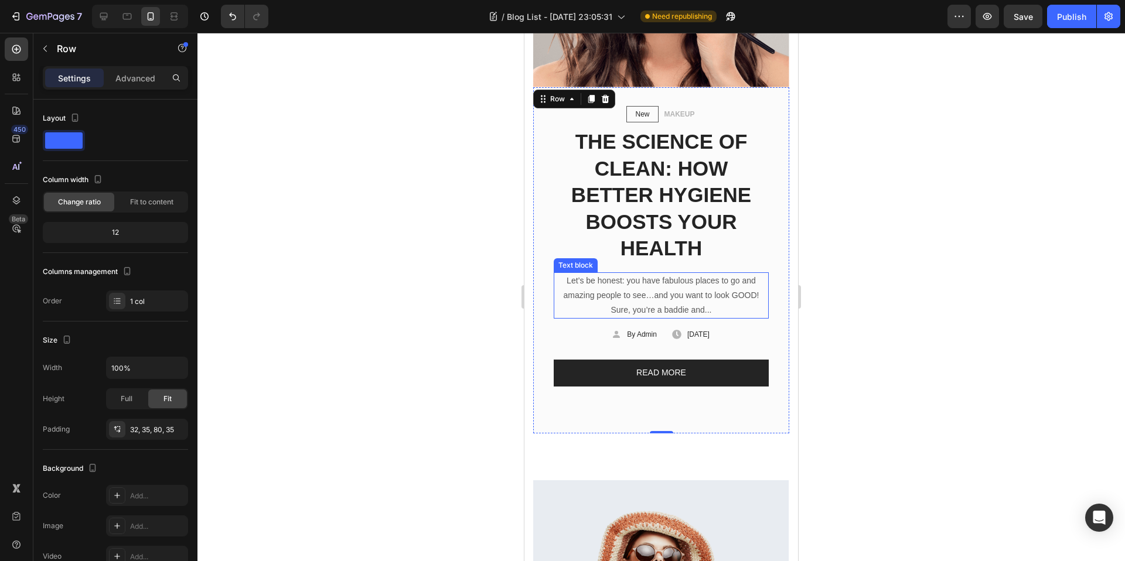
scroll to position [347, 0]
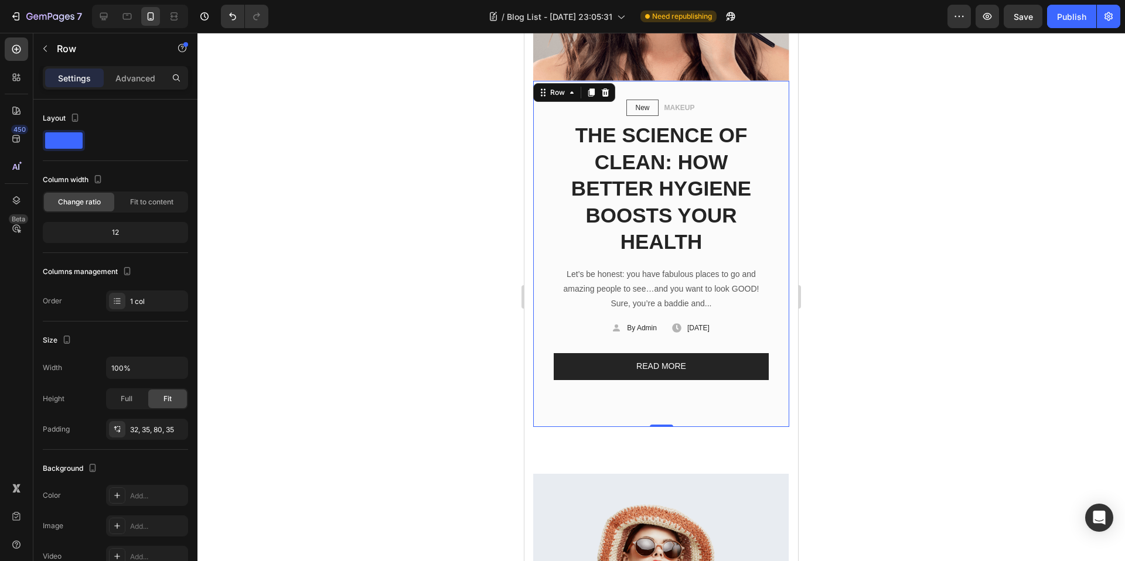
click at [897, 229] on div at bounding box center [660, 297] width 927 height 528
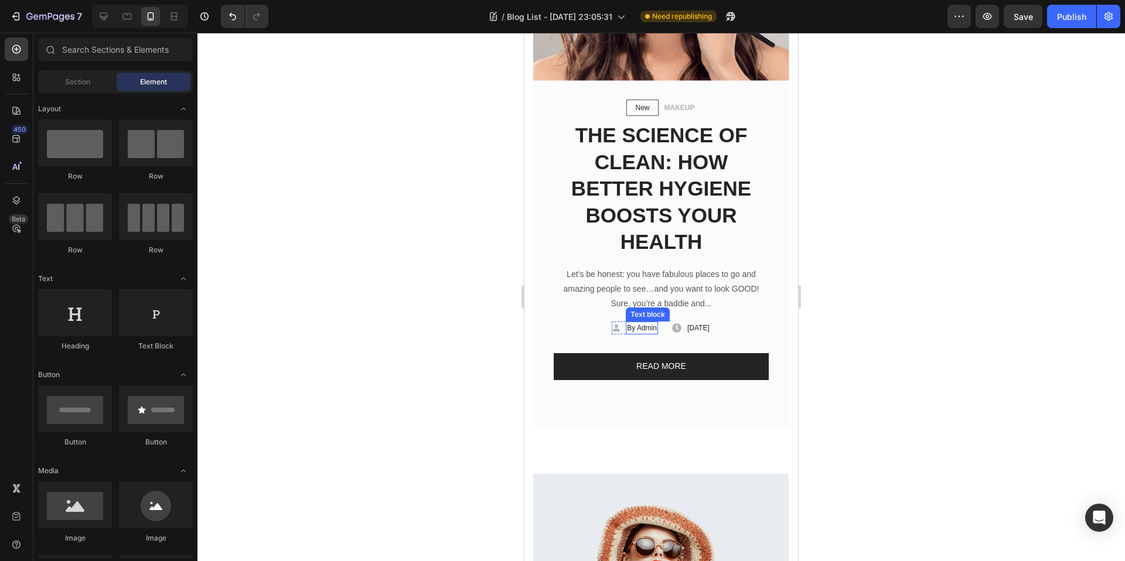
click at [627, 323] on p "By Admin" at bounding box center [642, 328] width 30 height 11
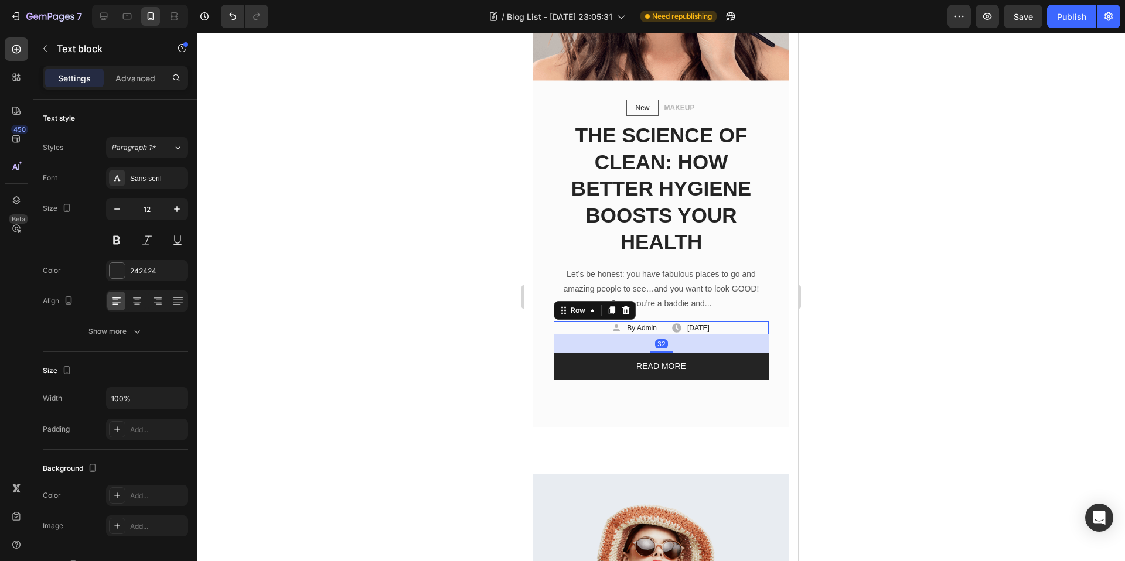
click at [641, 322] on div "Icon By Admin Text block Row Icon [DATE] Text block Row Row 32" at bounding box center [661, 328] width 215 height 13
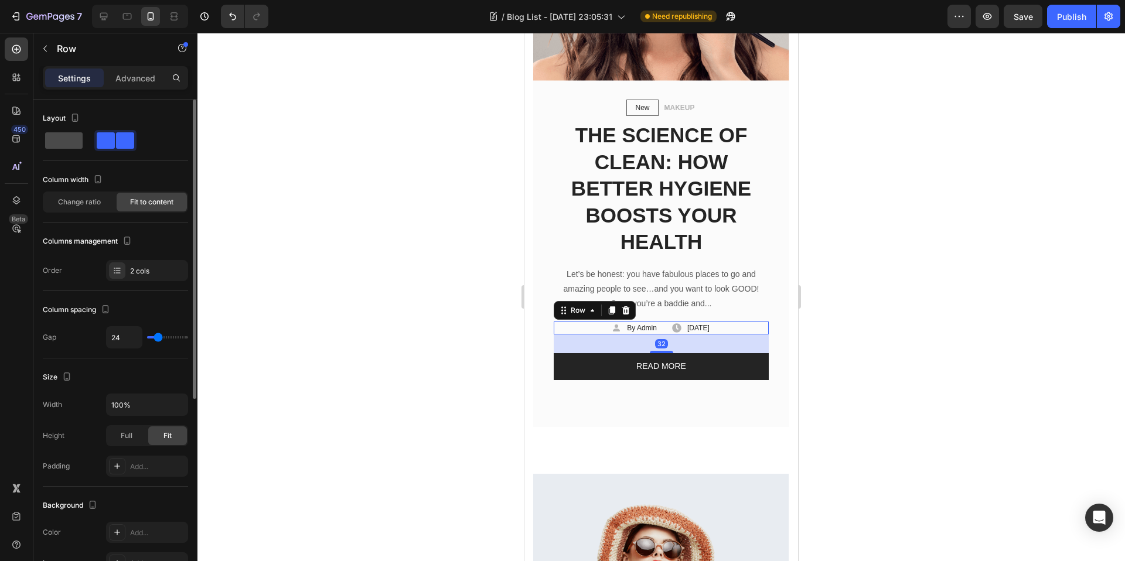
click at [83, 140] on div at bounding box center [64, 140] width 42 height 21
type input "0"
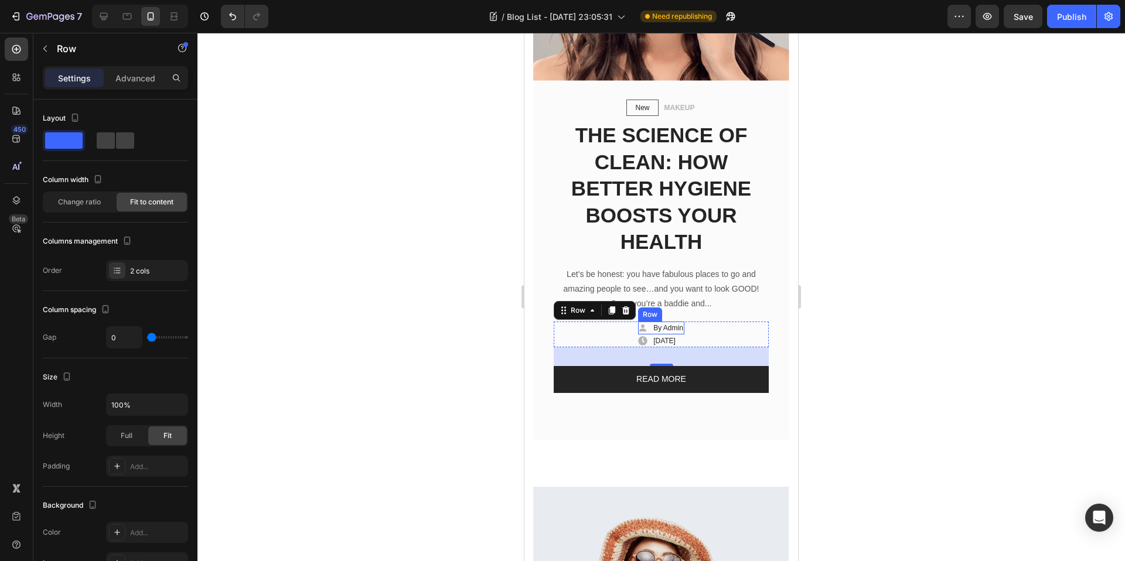
click at [684, 322] on div "Icon By Admin Text block Row" at bounding box center [661, 328] width 46 height 13
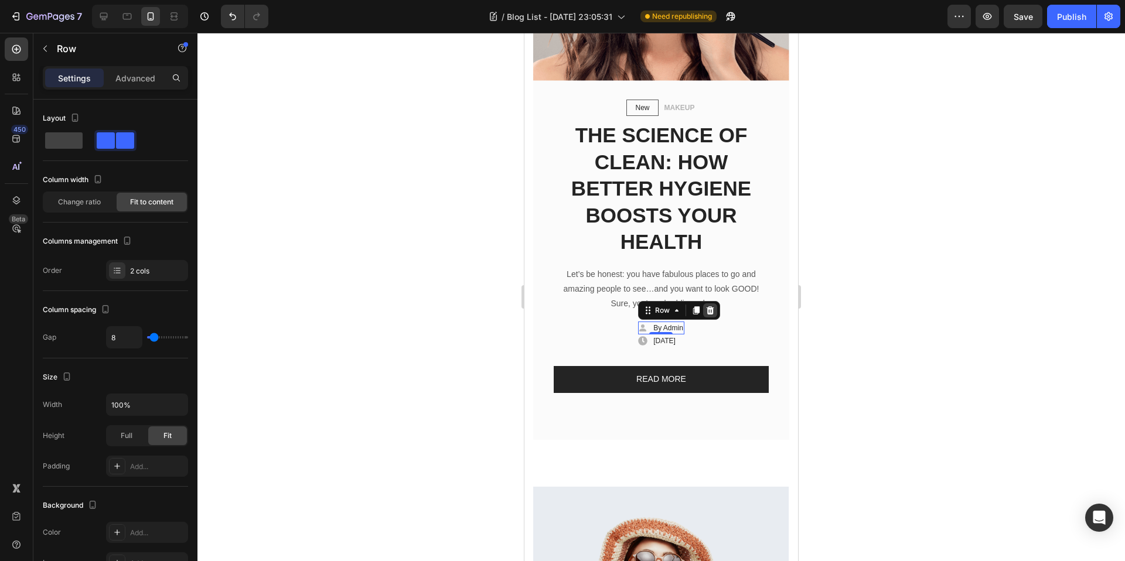
click at [703, 303] on div at bounding box center [710, 310] width 14 height 14
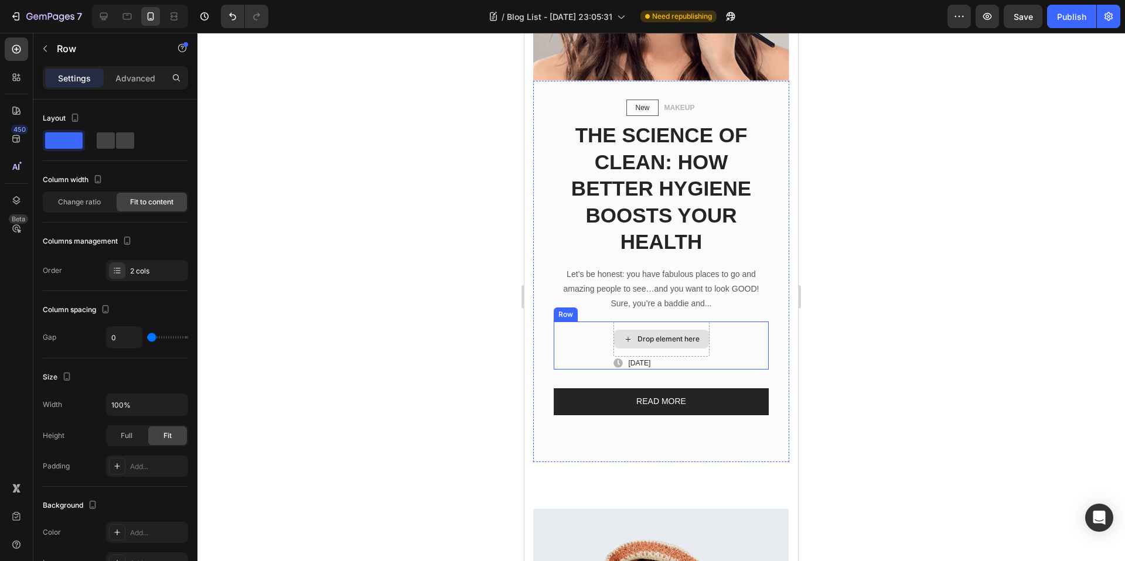
click at [695, 322] on div "Drop element here" at bounding box center [661, 339] width 96 height 35
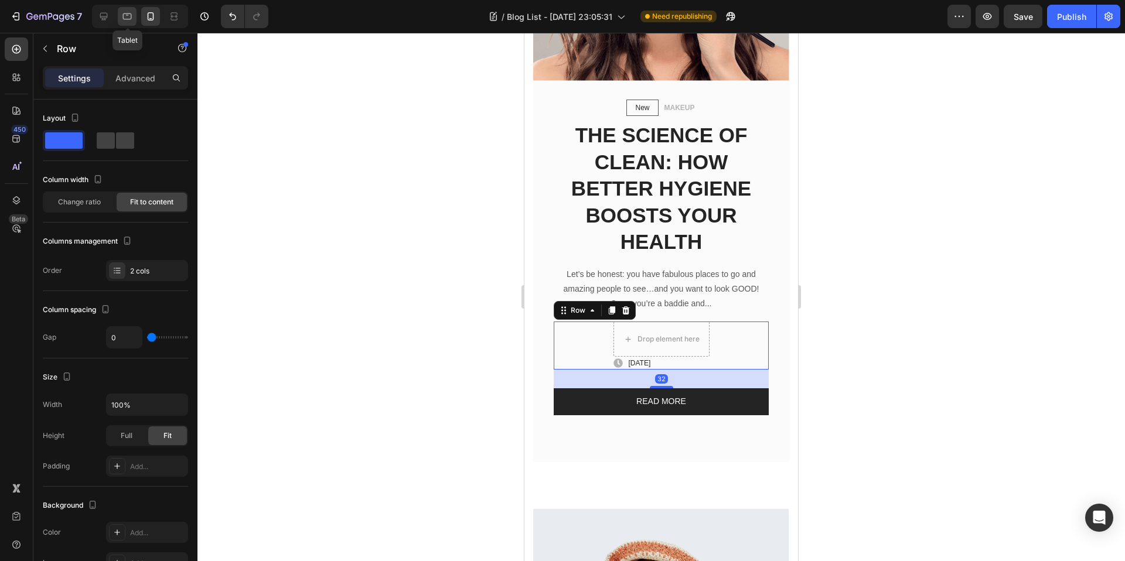
click at [128, 19] on icon at bounding box center [127, 16] width 9 height 6
type input "24"
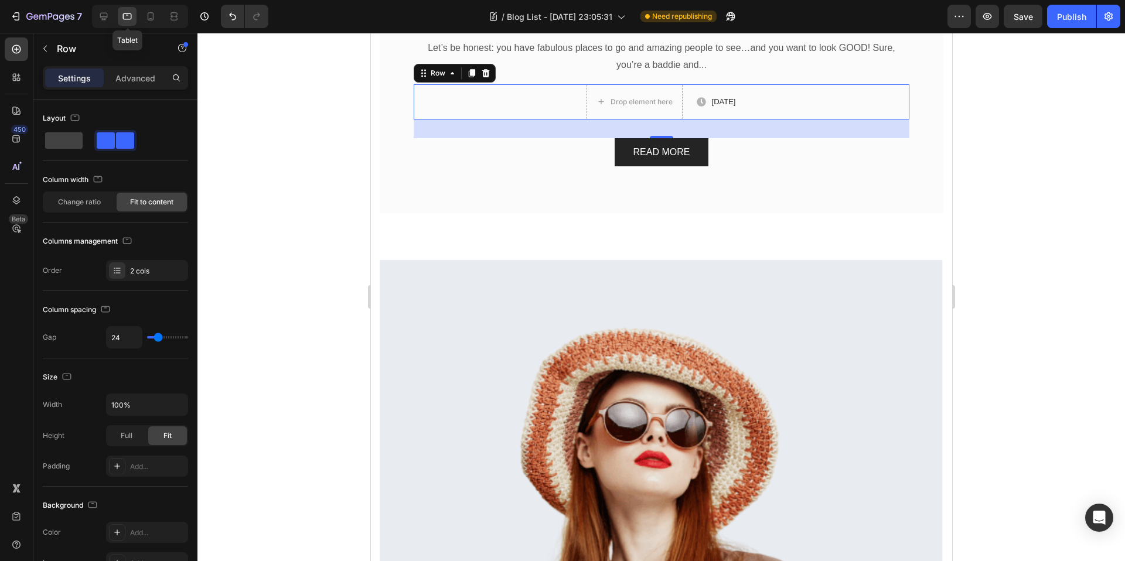
scroll to position [752, 0]
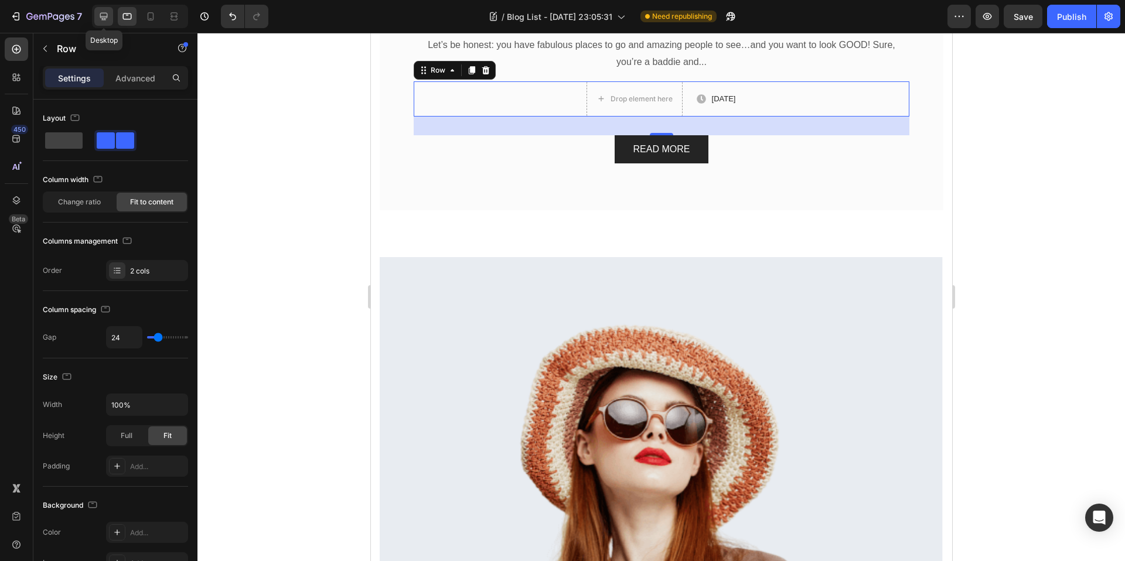
click at [103, 15] on icon at bounding box center [104, 17] width 12 height 12
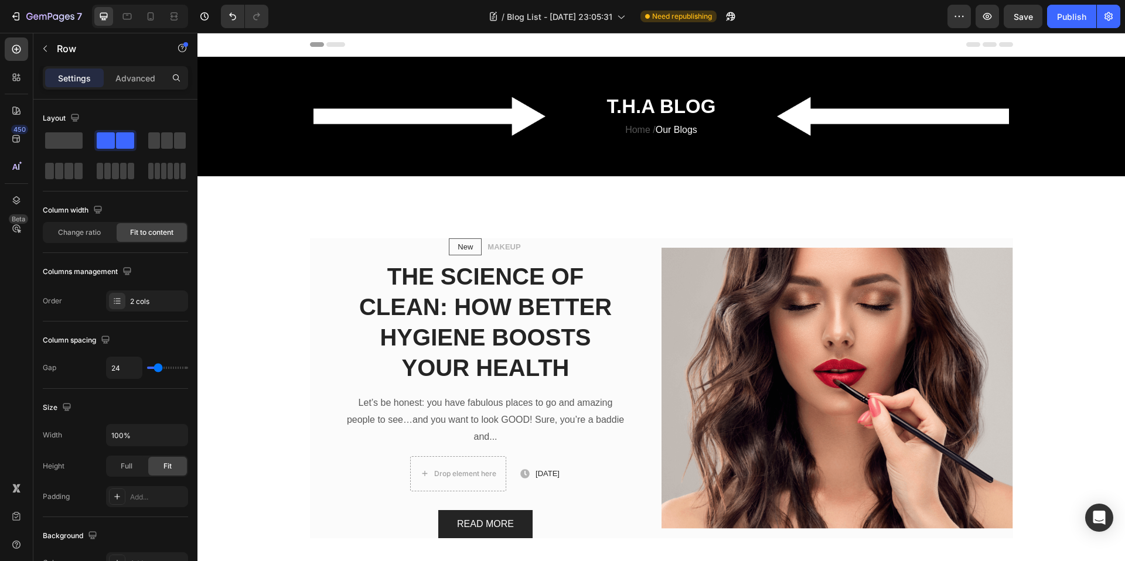
scroll to position [7, 0]
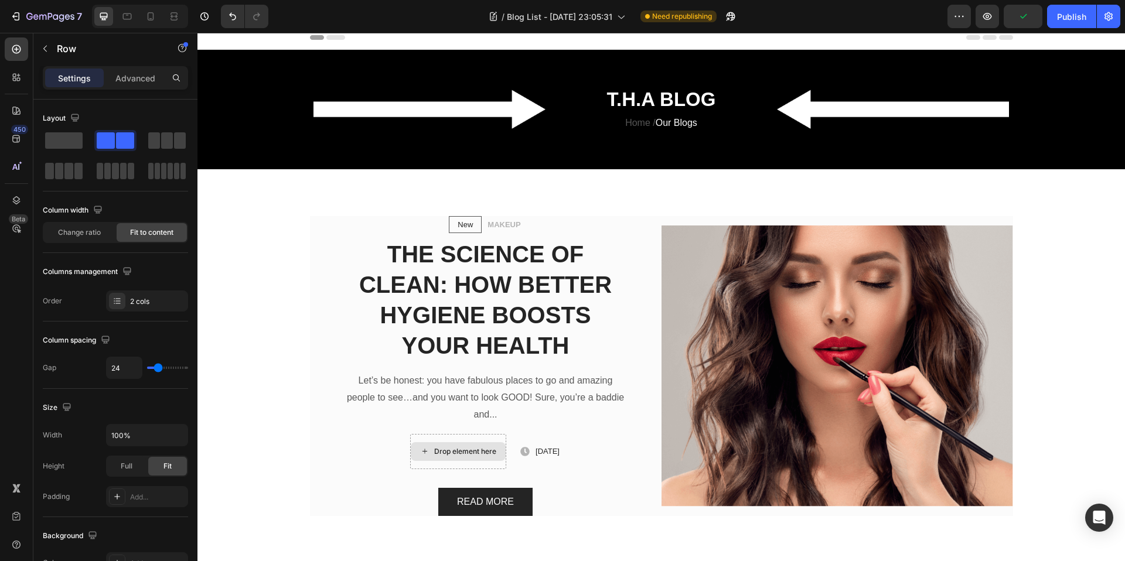
click at [482, 458] on div "Drop element here" at bounding box center [458, 451] width 96 height 35
click at [488, 460] on div "Drop element here Icon [DATE] Text block Row Row" at bounding box center [486, 451] width 284 height 35
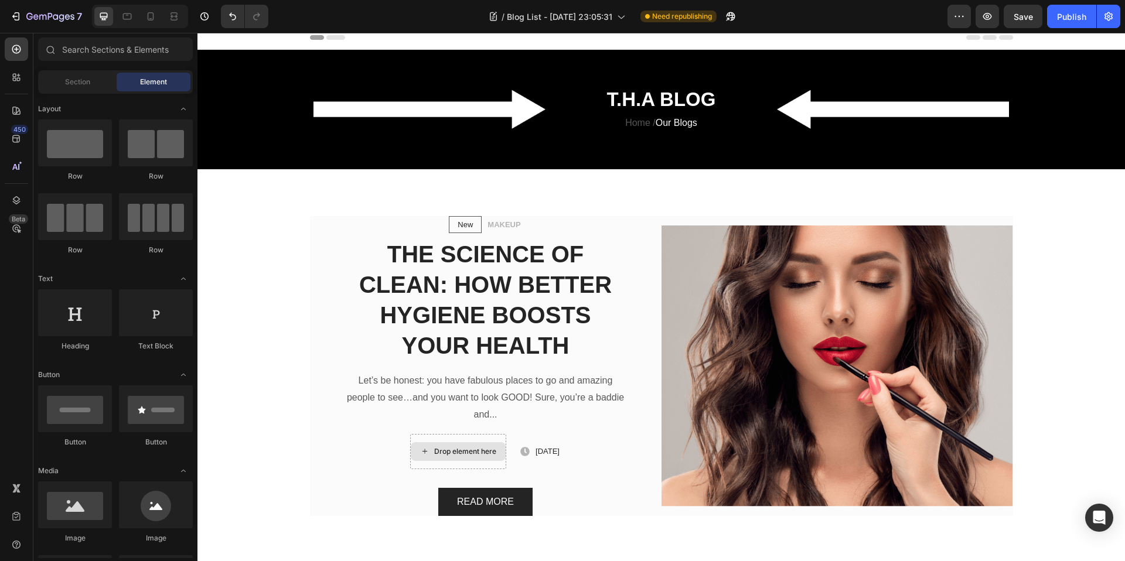
click at [462, 458] on div "Drop element here" at bounding box center [458, 451] width 95 height 19
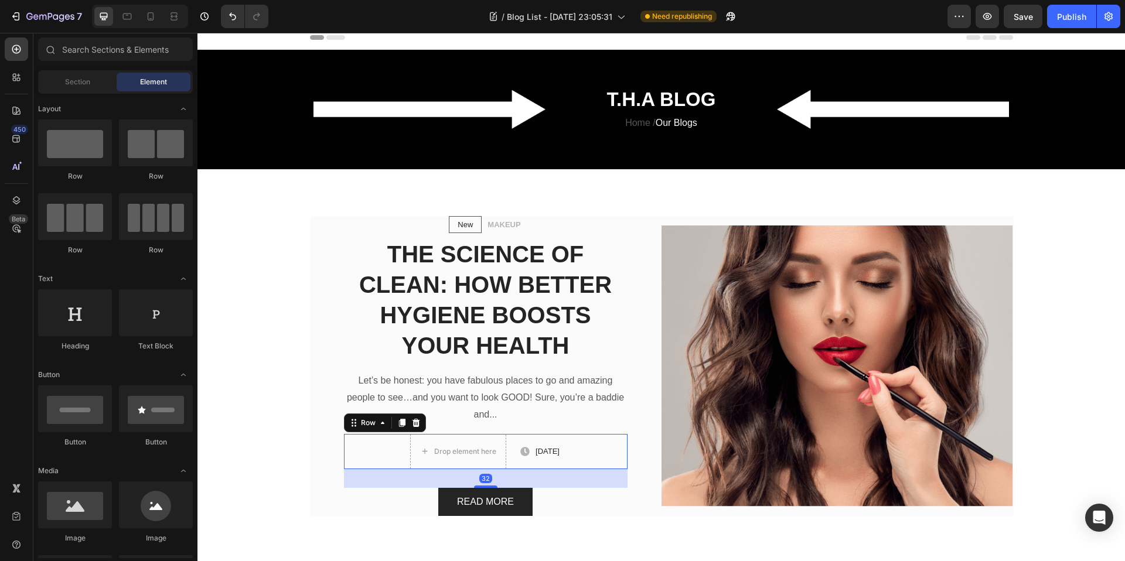
click at [367, 442] on div "Drop element here Icon [DATE] Text block Row Row 32" at bounding box center [486, 451] width 284 height 35
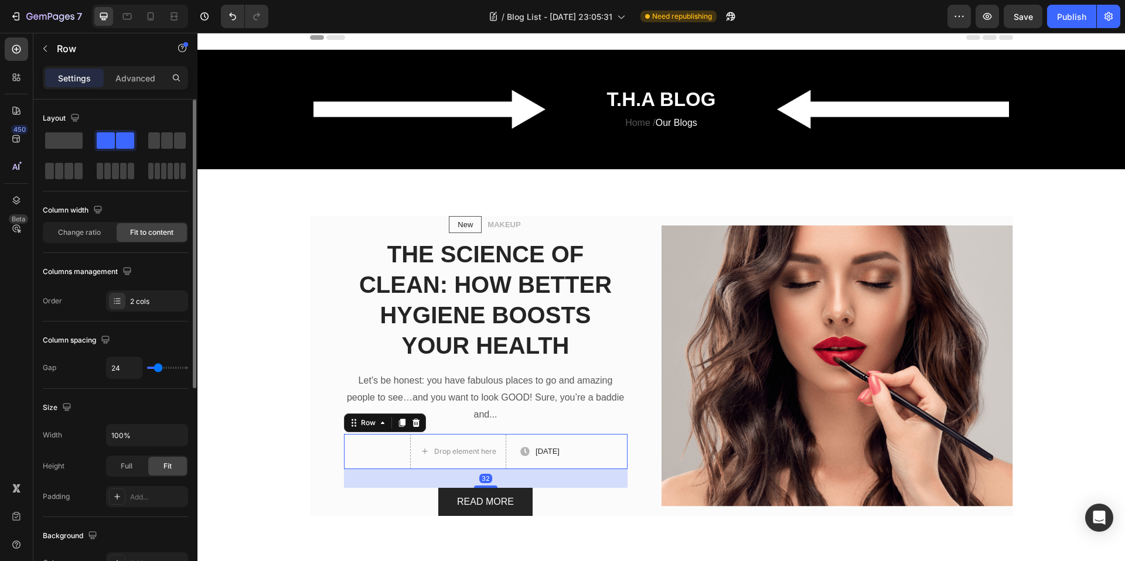
click at [62, 127] on div "Layout" at bounding box center [115, 118] width 145 height 19
click at [62, 135] on span at bounding box center [63, 140] width 37 height 16
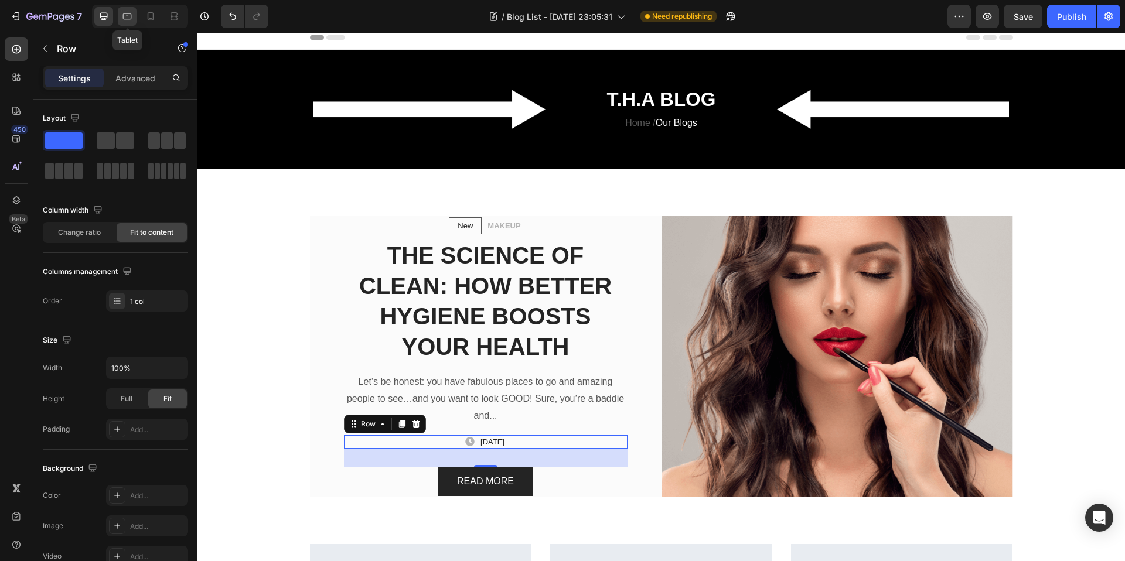
click at [133, 16] on div at bounding box center [127, 16] width 19 height 19
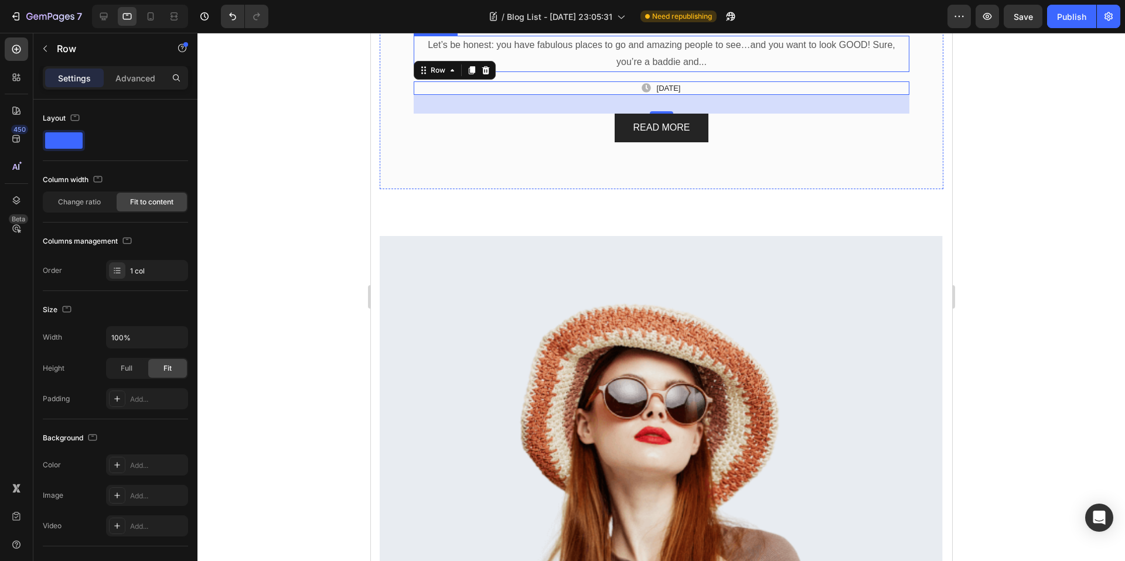
scroll to position [569, 0]
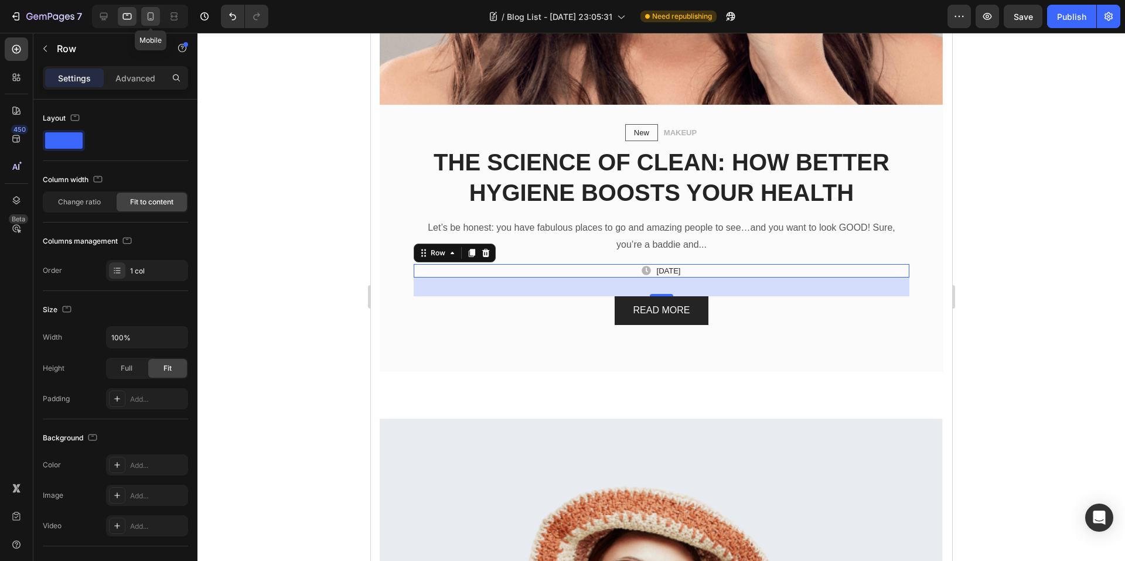
click at [145, 16] on icon at bounding box center [151, 17] width 12 height 12
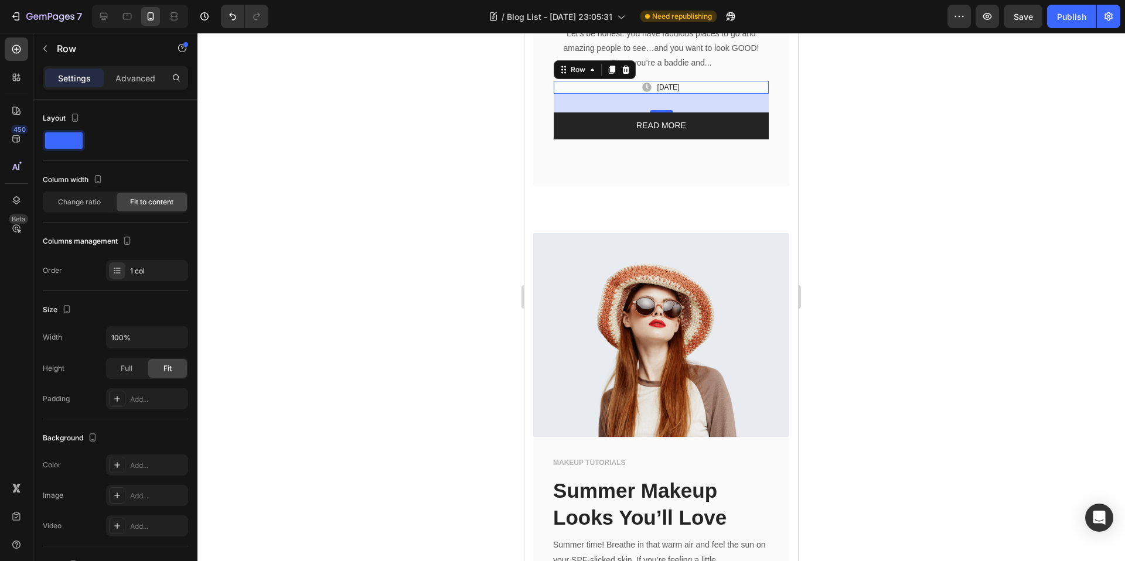
click at [892, 233] on div at bounding box center [660, 297] width 927 height 528
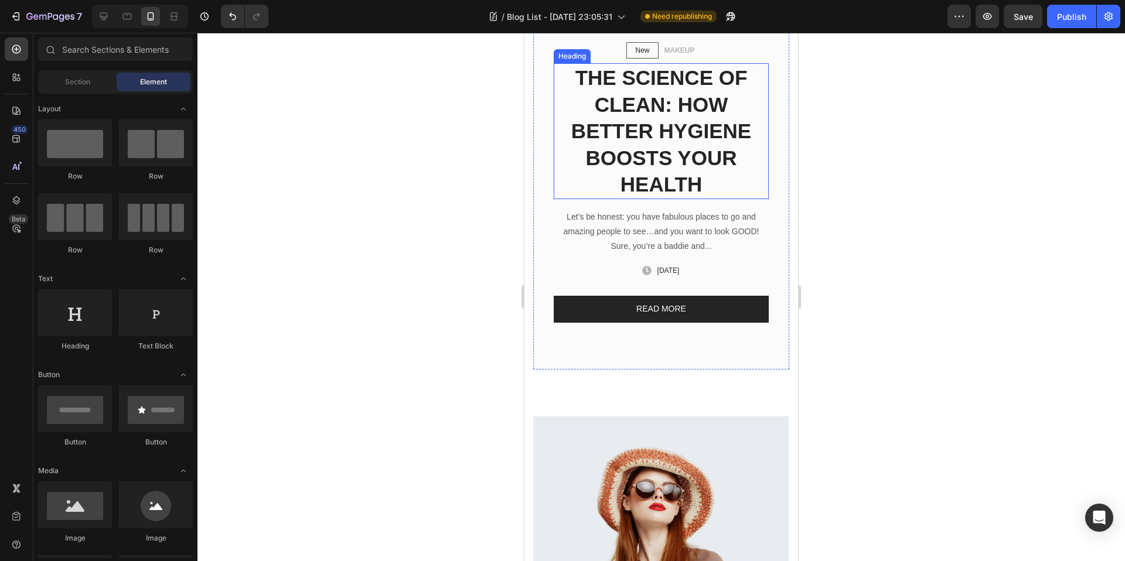
scroll to position [228, 0]
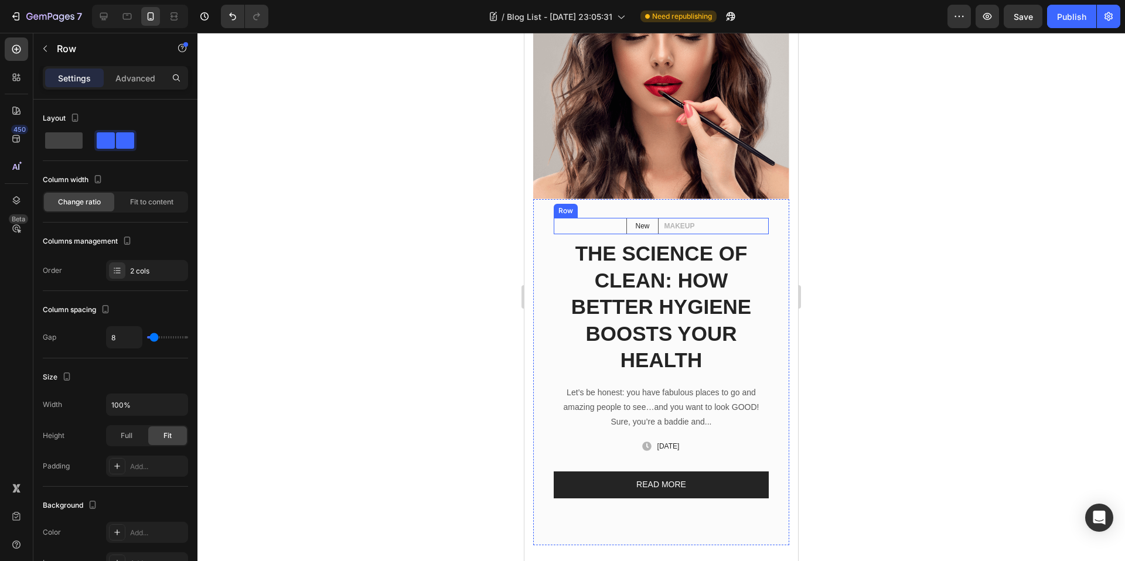
click at [718, 220] on div "New Text block Row MAKEUP Text block Row" at bounding box center [661, 226] width 215 height 16
click at [911, 214] on div at bounding box center [660, 297] width 927 height 528
click at [569, 218] on div "New Text block Row MAKEUP Text block Row" at bounding box center [661, 226] width 215 height 16
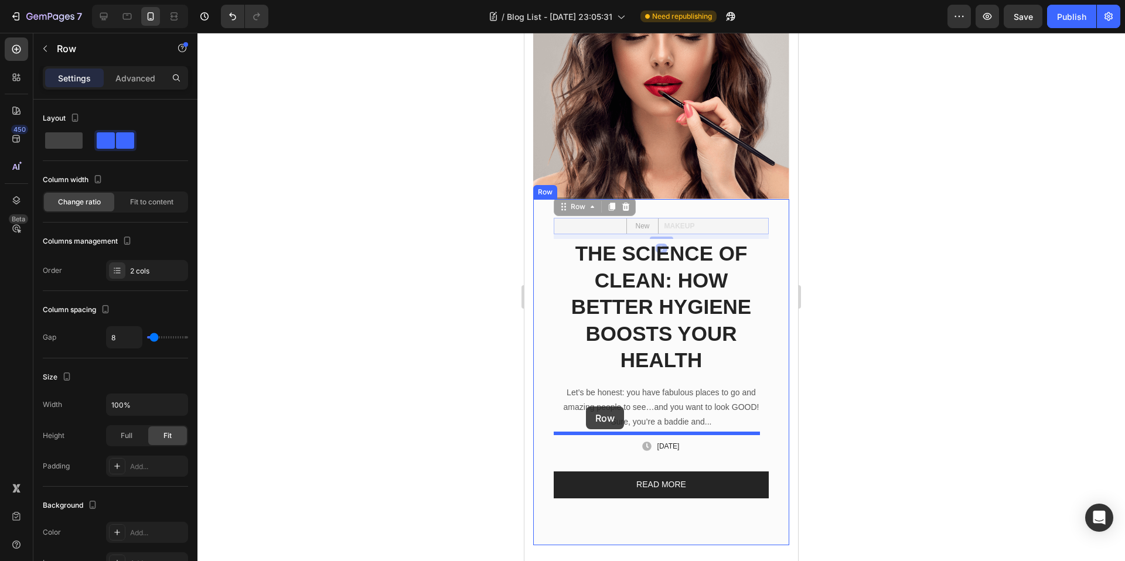
drag, startPoint x: 573, startPoint y: 206, endPoint x: 586, endPoint y: 407, distance: 201.3
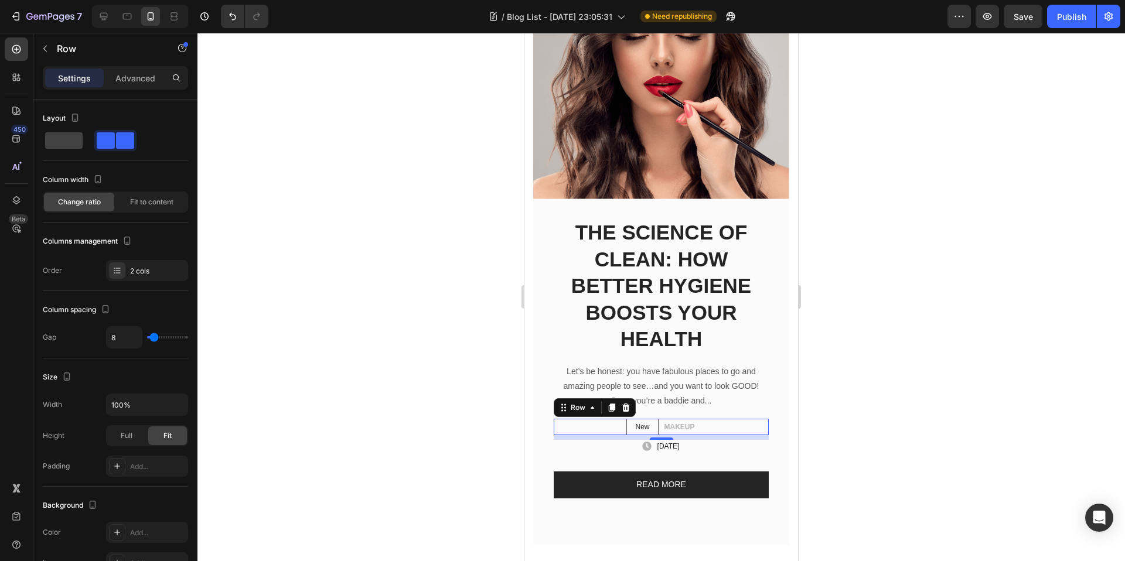
click at [886, 385] on div at bounding box center [660, 297] width 927 height 528
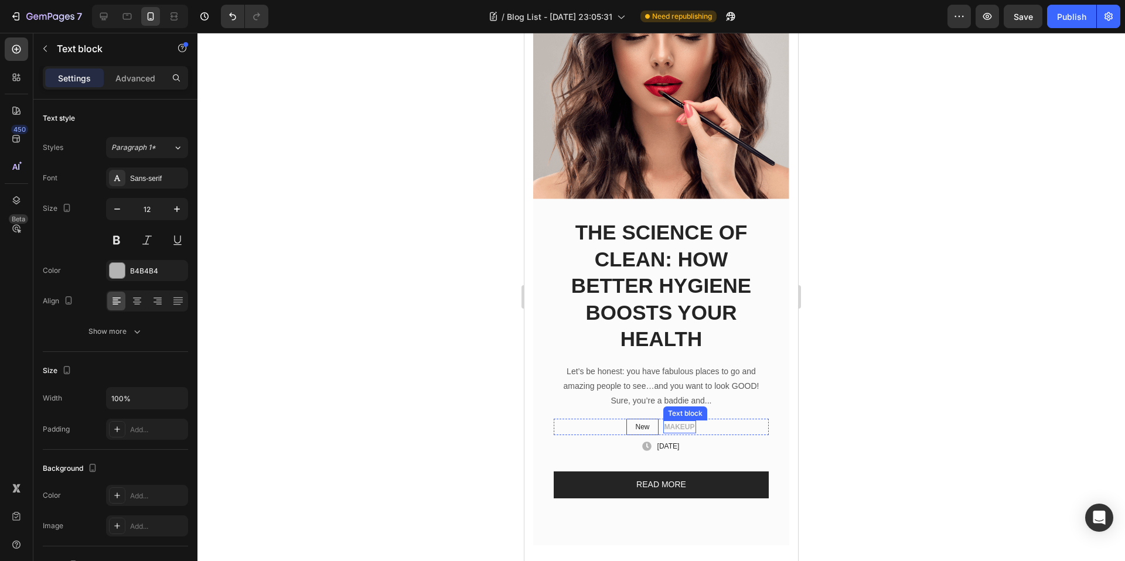
click at [678, 422] on p "MAKEUP" at bounding box center [679, 427] width 30 height 11
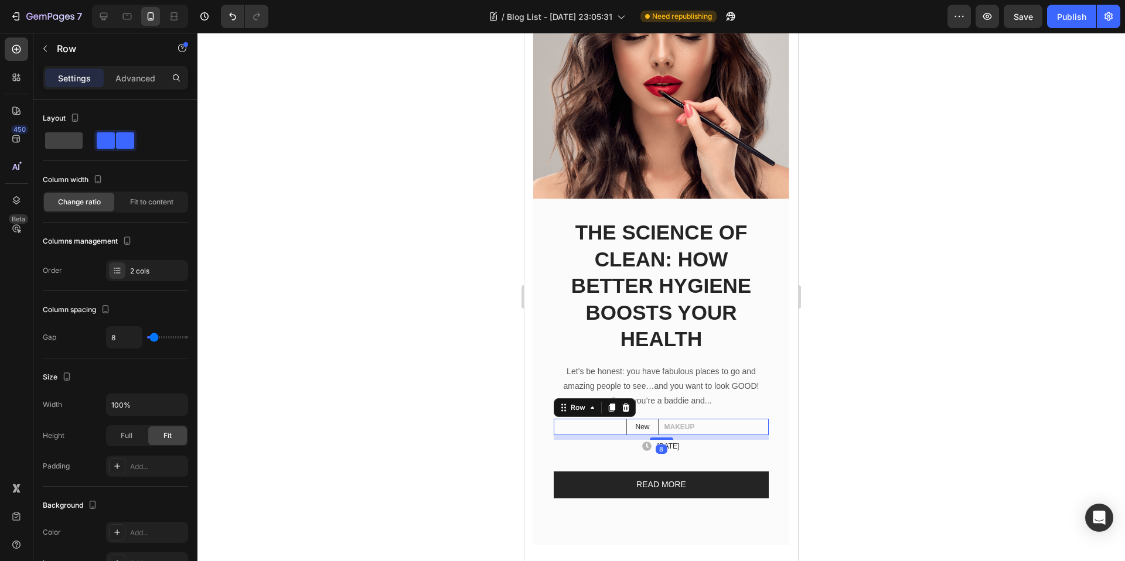
click at [740, 422] on div "New Text block Row MAKEUP Text block Row 8" at bounding box center [661, 427] width 215 height 16
click at [671, 421] on div "MAKEUP Text block" at bounding box center [679, 427] width 33 height 13
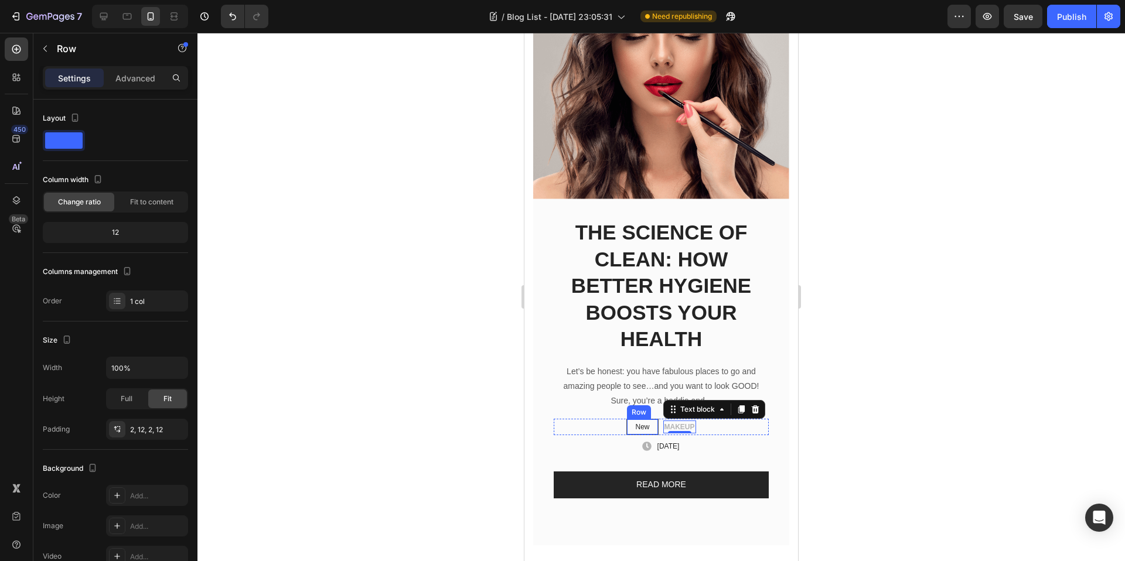
click at [644, 419] on div "New Text block Row" at bounding box center [642, 427] width 32 height 16
click at [652, 419] on div "New Text block Row 0" at bounding box center [642, 427] width 32 height 16
click at [682, 407] on div at bounding box center [685, 408] width 14 height 14
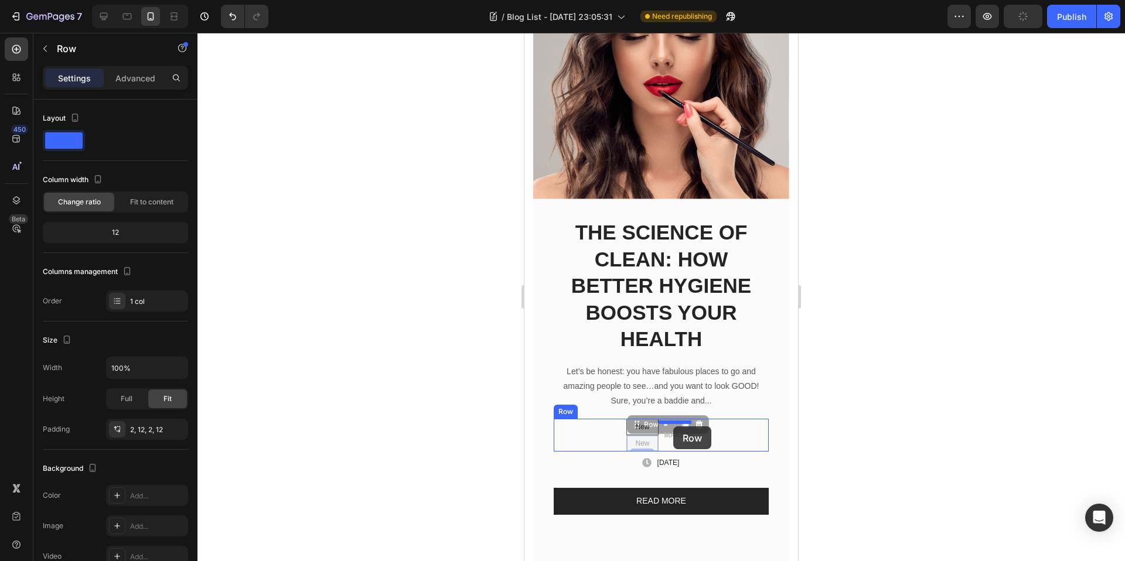
drag, startPoint x: 639, startPoint y: 418, endPoint x: 673, endPoint y: 426, distance: 35.7
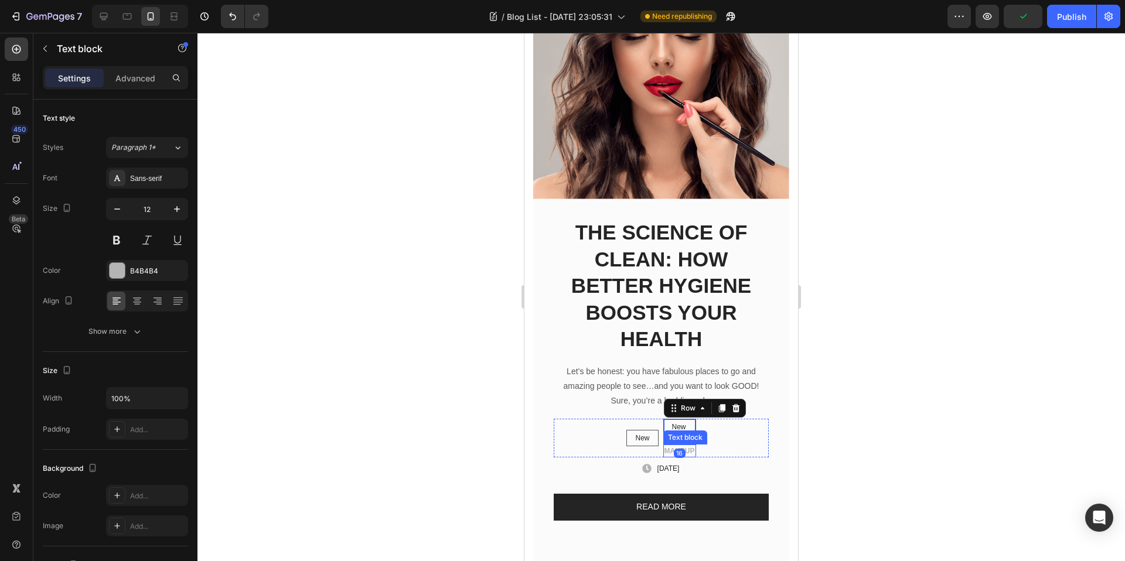
click at [688, 446] on p "MAKEUP" at bounding box center [679, 451] width 30 height 11
click at [754, 429] on icon at bounding box center [754, 433] width 9 height 9
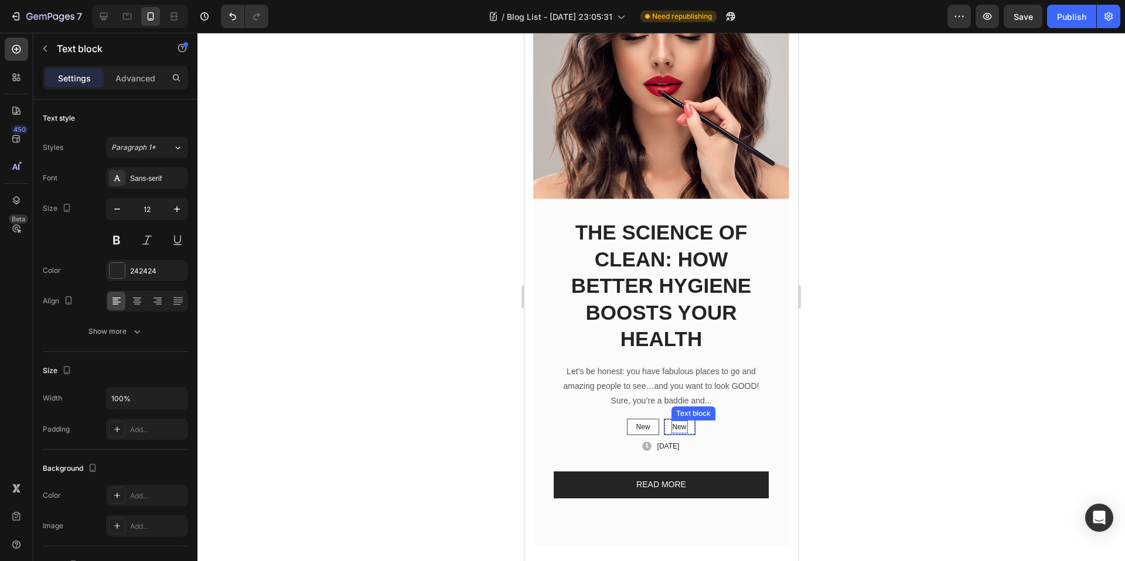
click at [675, 422] on p "New" at bounding box center [679, 427] width 14 height 11
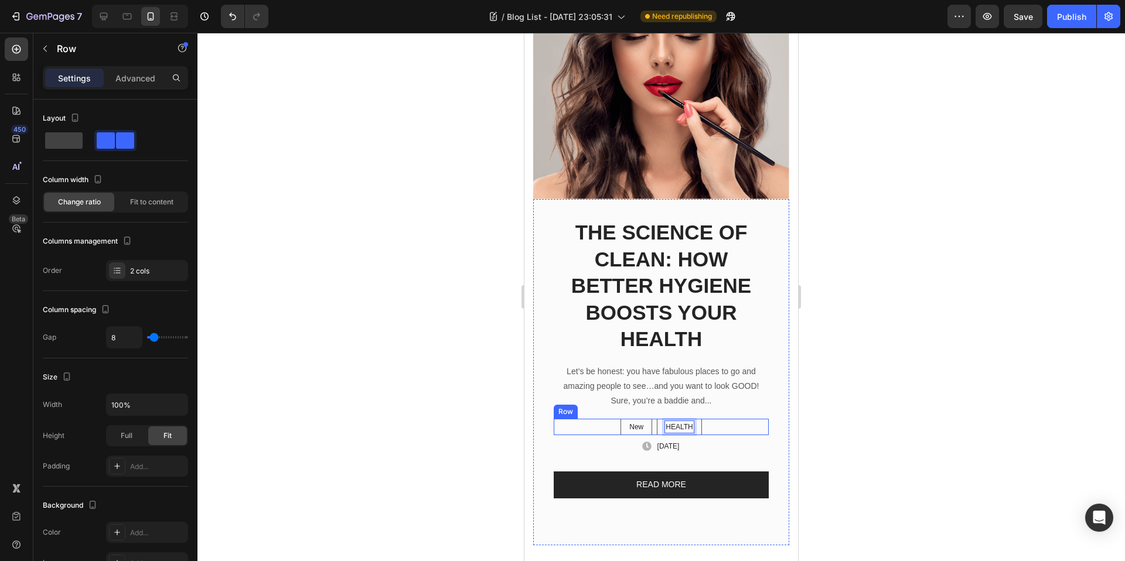
click at [706, 424] on div "New Text block Row HEALTH Text block 0 Row Row" at bounding box center [661, 427] width 215 height 16
click at [695, 419] on div "HEALTH Text block Row" at bounding box center [679, 427] width 45 height 16
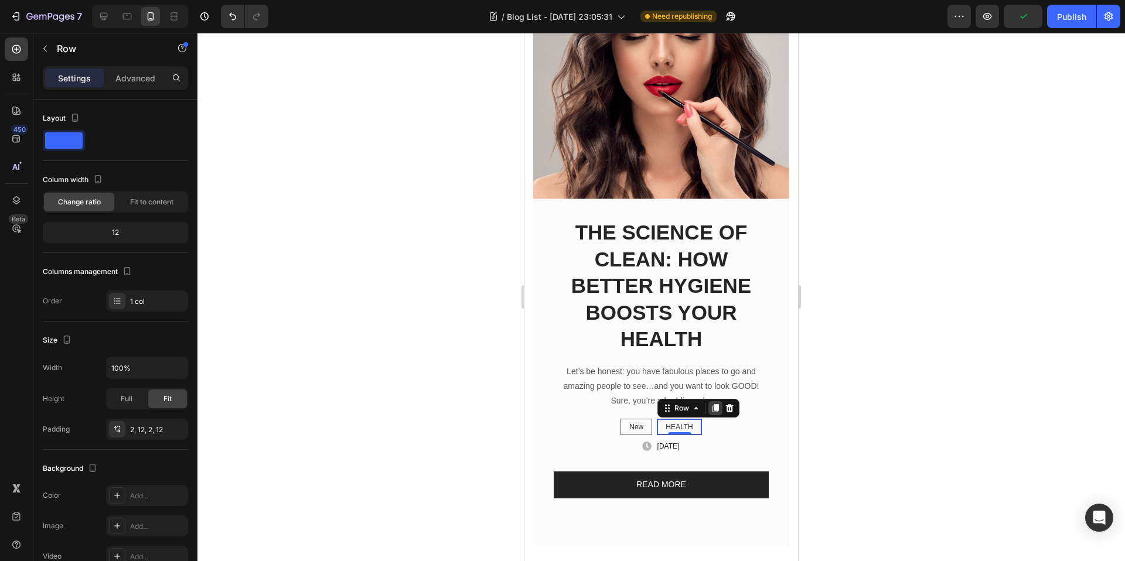
click at [711, 405] on icon at bounding box center [715, 408] width 9 height 9
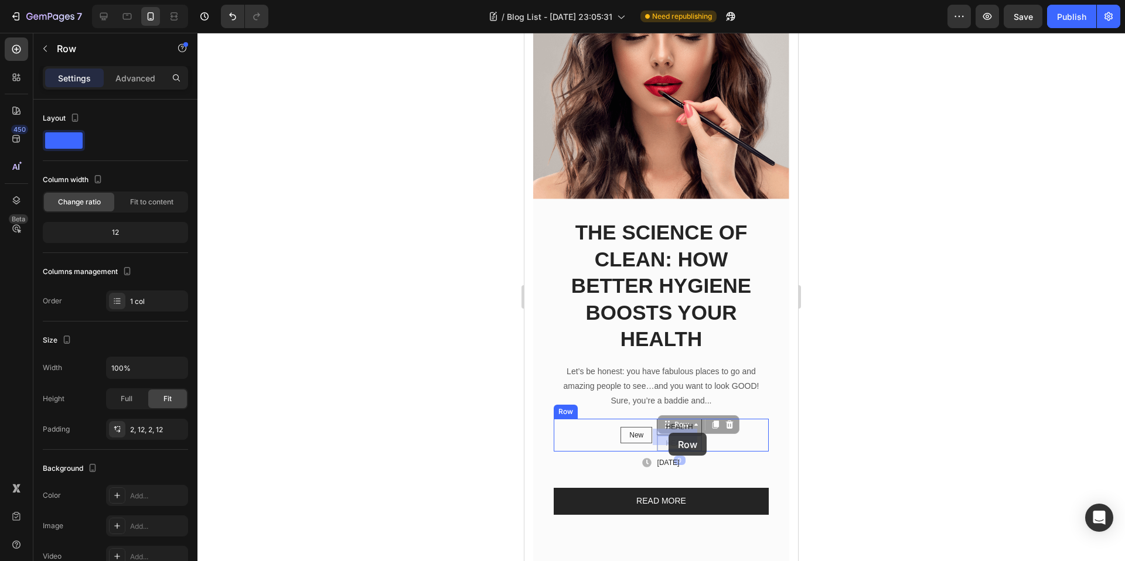
drag, startPoint x: 670, startPoint y: 421, endPoint x: 688, endPoint y: 431, distance: 21.2
click at [906, 398] on div at bounding box center [660, 297] width 927 height 528
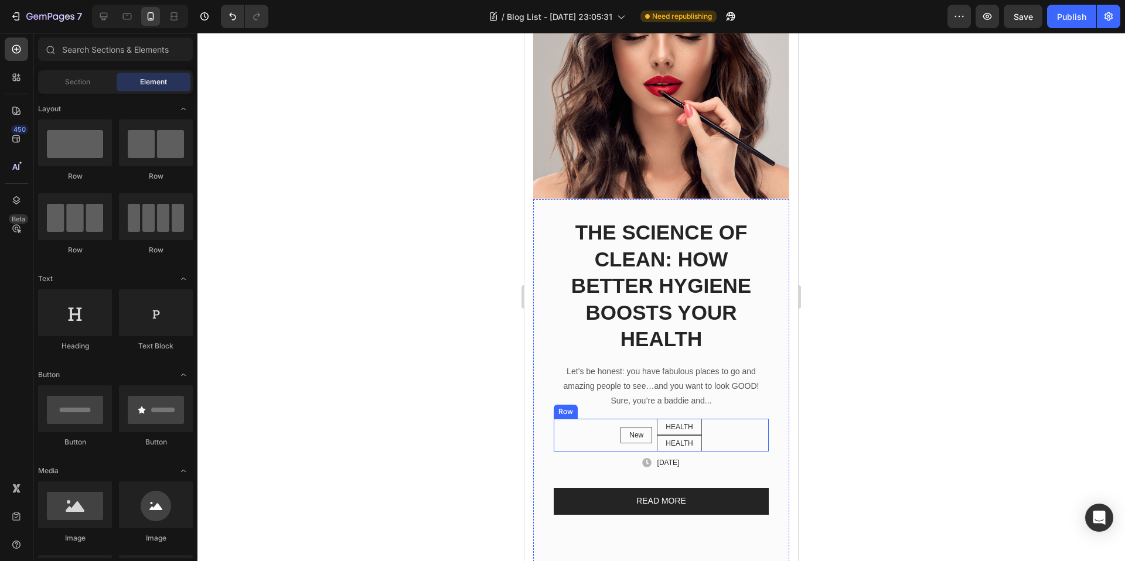
click at [596, 426] on div "New Text block Row HEALTH Text block Row HEALTH Text block Row Row" at bounding box center [661, 435] width 215 height 33
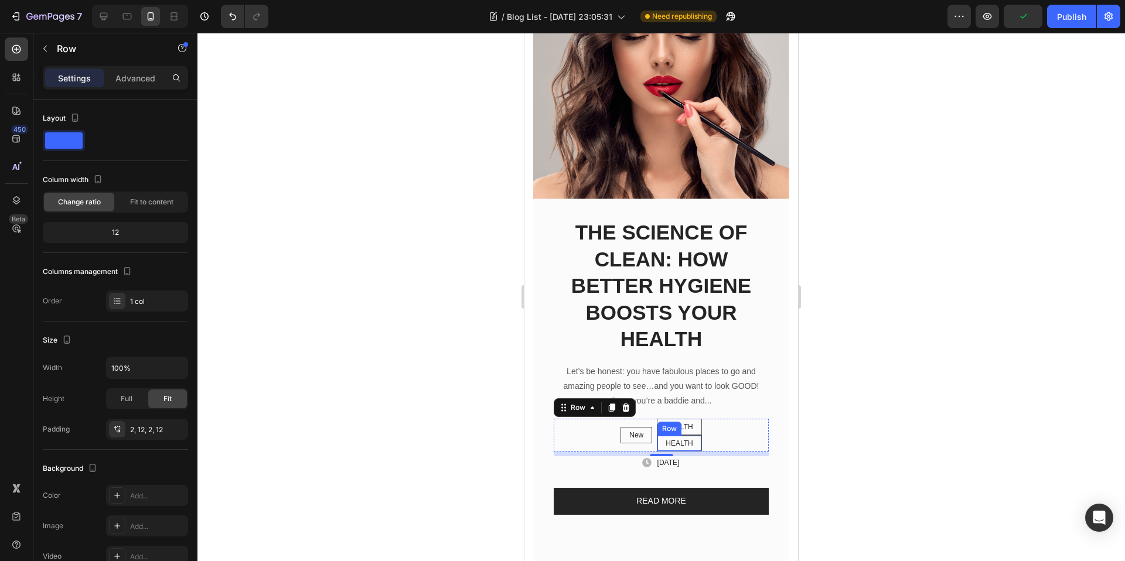
click at [692, 435] on div "HEALTH Text block Row" at bounding box center [679, 443] width 45 height 16
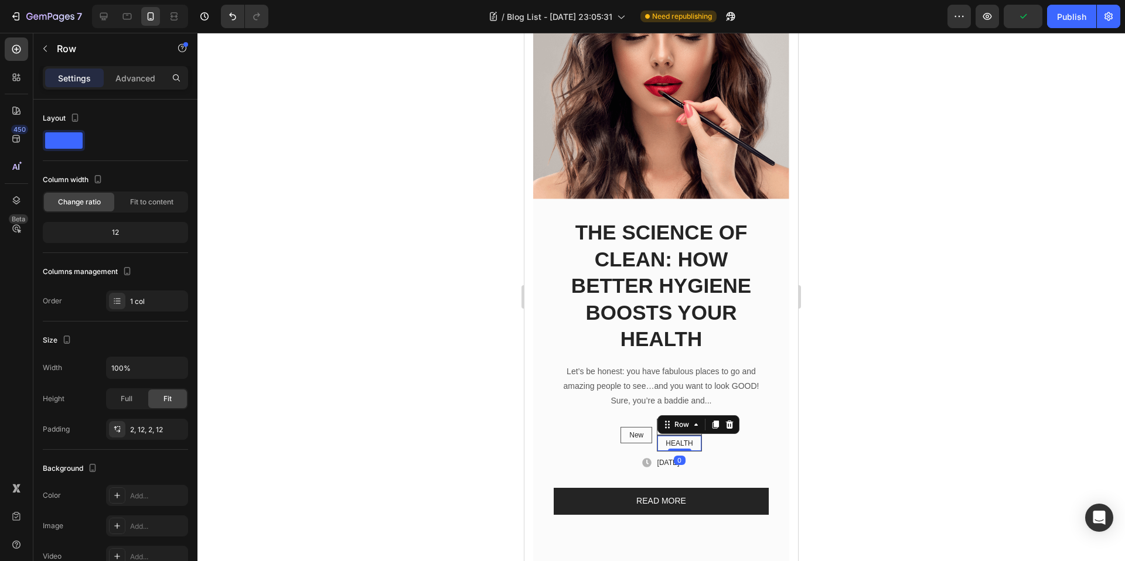
click at [694, 438] on div "HEALTH Text block Row 0" at bounding box center [679, 443] width 45 height 16
click at [722, 418] on div at bounding box center [729, 425] width 14 height 14
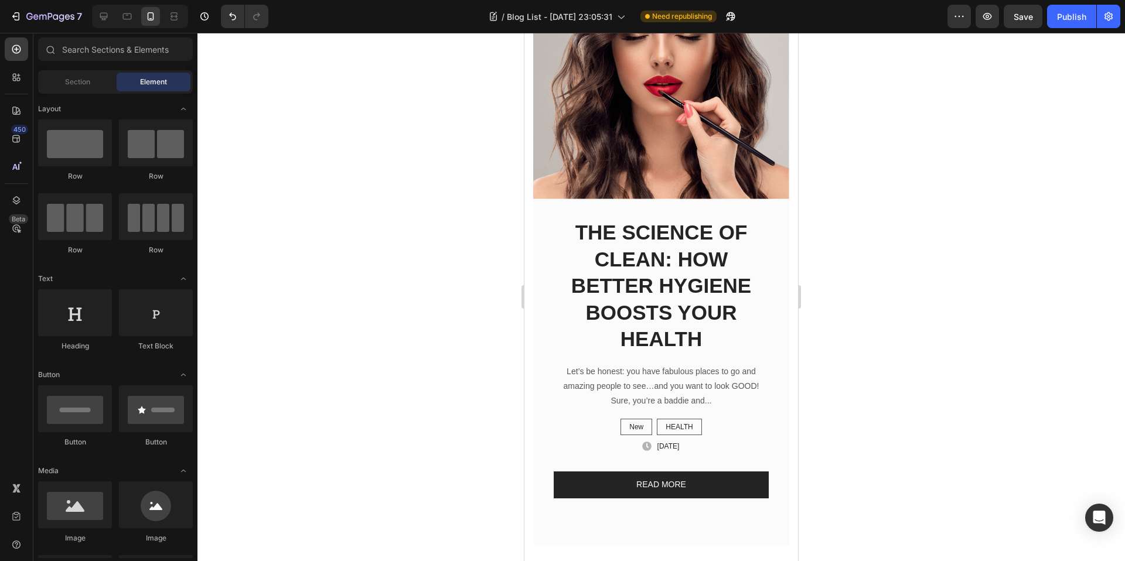
click at [978, 390] on div at bounding box center [660, 297] width 927 height 528
click at [727, 419] on div "New Text block Row HEALTH Text block Row Row" at bounding box center [661, 427] width 215 height 16
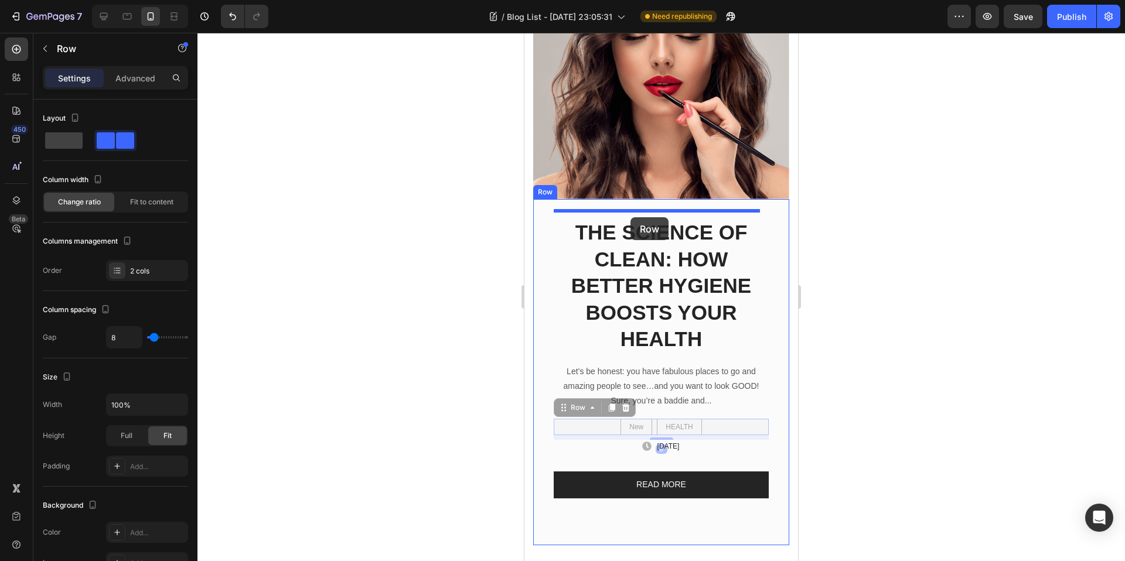
drag, startPoint x: 575, startPoint y: 404, endPoint x: 630, endPoint y: 217, distance: 195.0
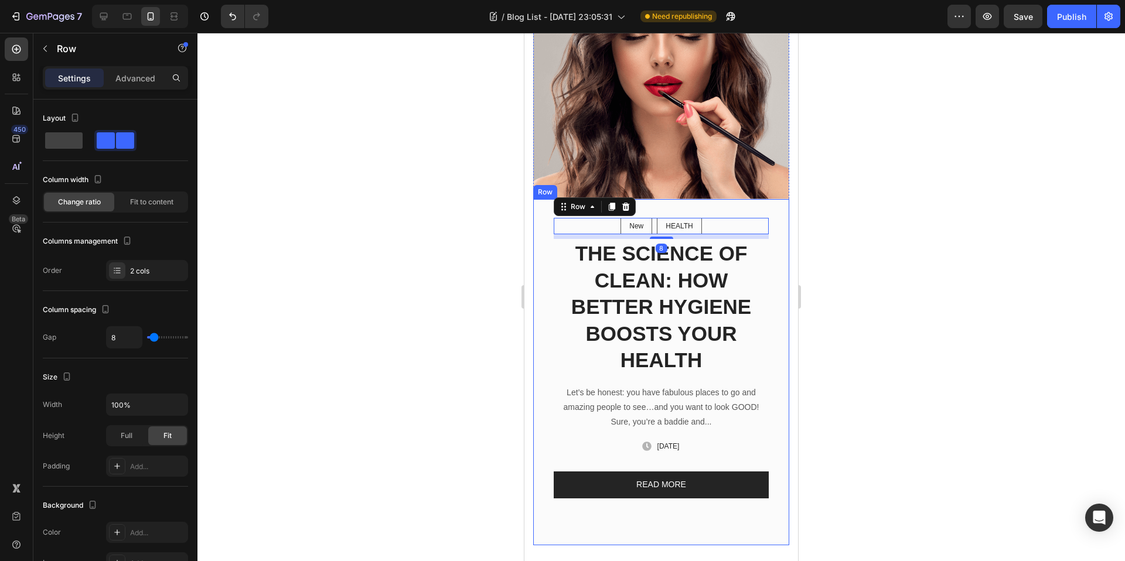
click at [937, 238] on div at bounding box center [660, 297] width 927 height 528
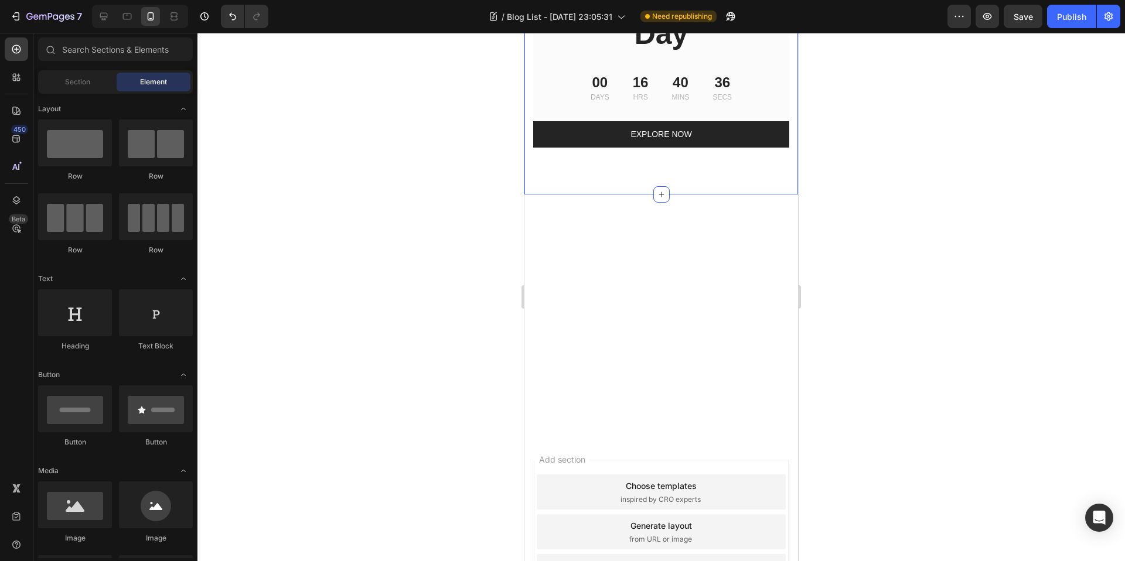
scroll to position [2972, 0]
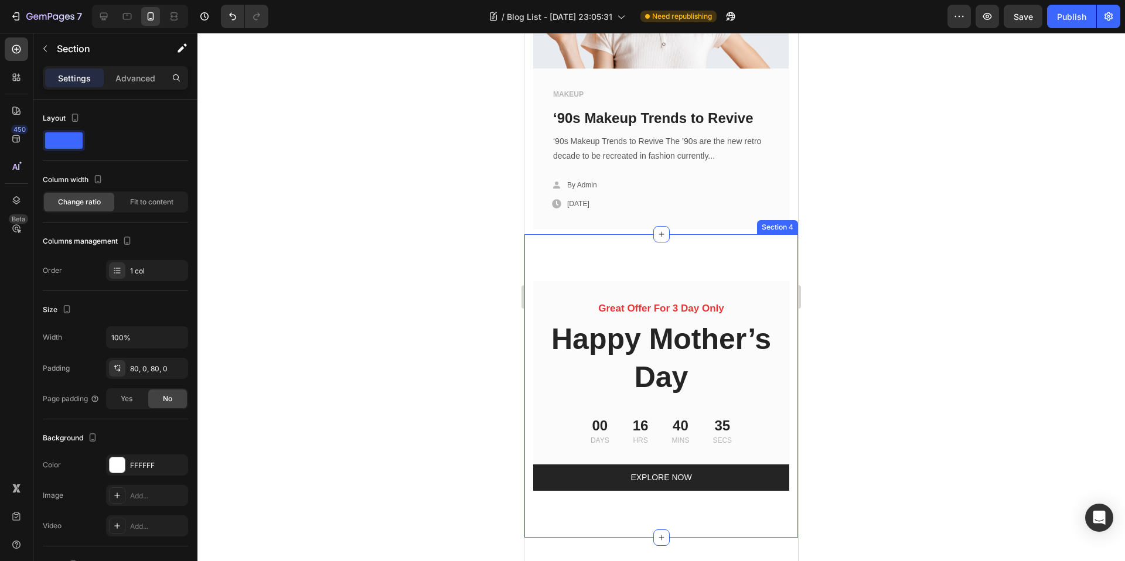
click at [735, 255] on div "Image Great Offer For 3 Day Only Text block Happy Mother’s Day Heading 00 Days …" at bounding box center [661, 498] width 274 height 528
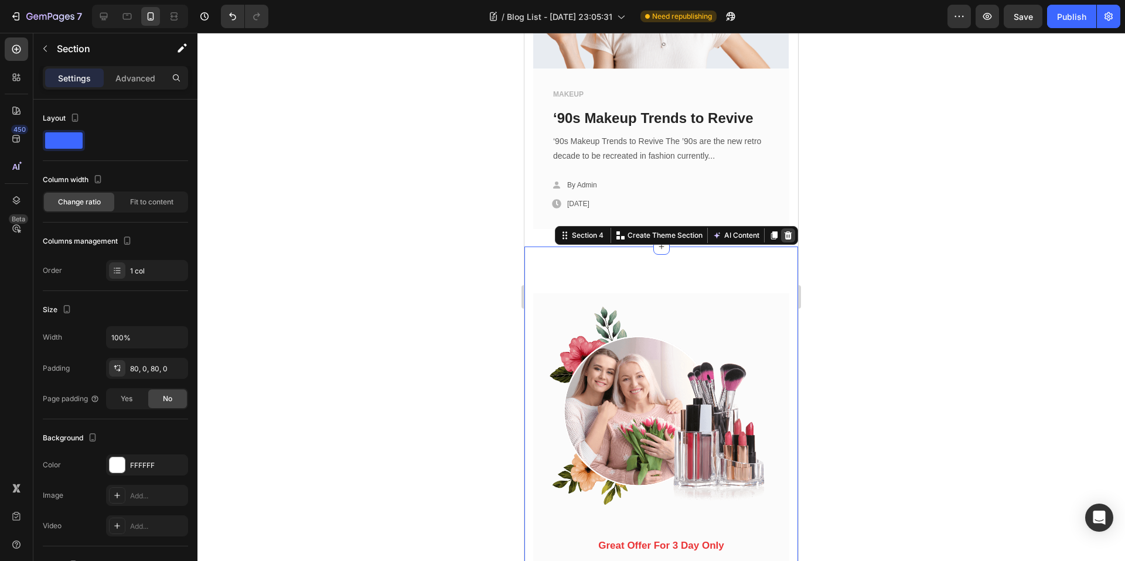
click at [786, 228] on div at bounding box center [788, 235] width 14 height 14
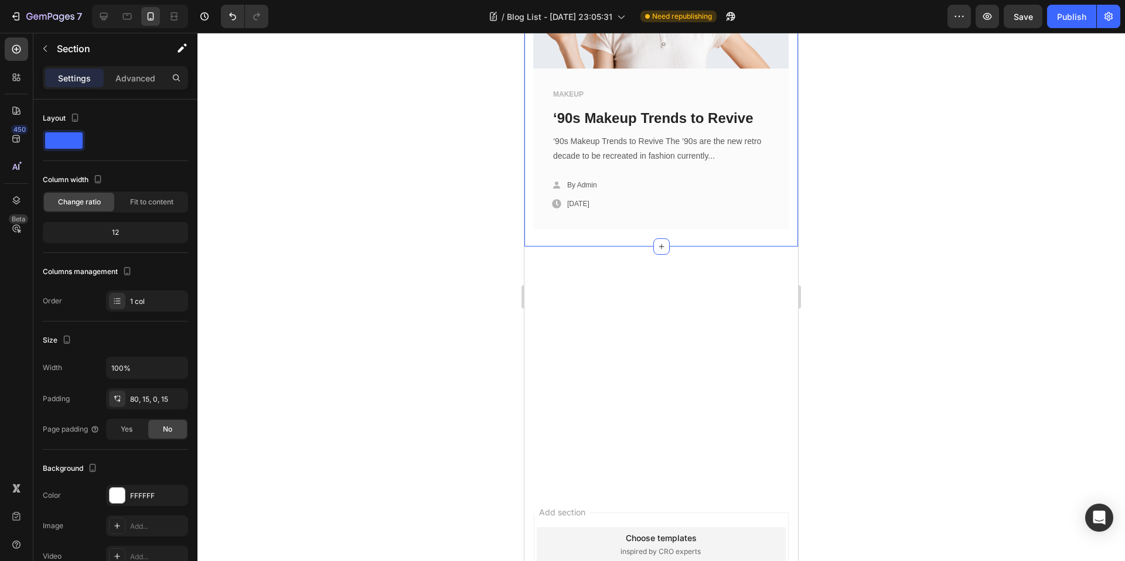
click at [841, 477] on div at bounding box center [660, 297] width 927 height 528
click at [630, 333] on div at bounding box center [661, 368] width 274 height 242
